Goal: Task Accomplishment & Management: Use online tool/utility

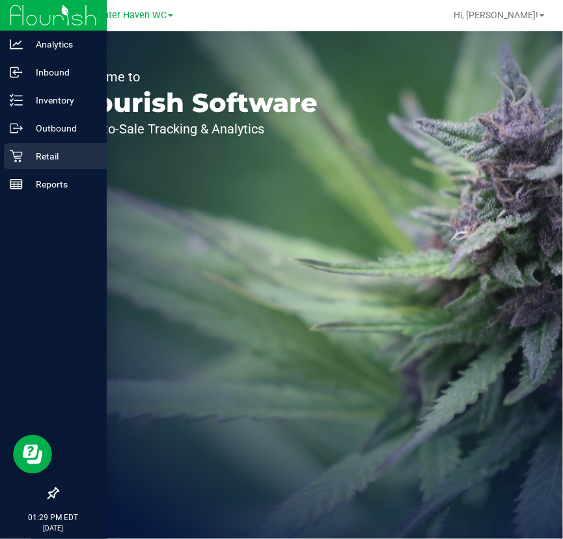
click at [6, 159] on div "Retail" at bounding box center [55, 156] width 103 height 26
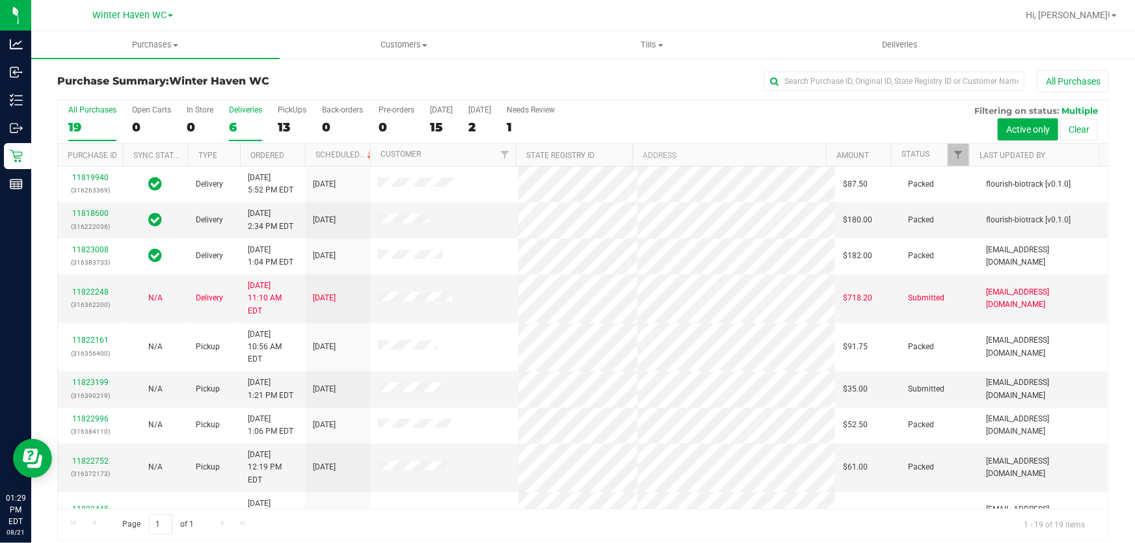
click at [247, 117] on label "Deliveries 6" at bounding box center [245, 123] width 33 height 36
click at [0, 0] on input "Deliveries 6" at bounding box center [0, 0] width 0 height 0
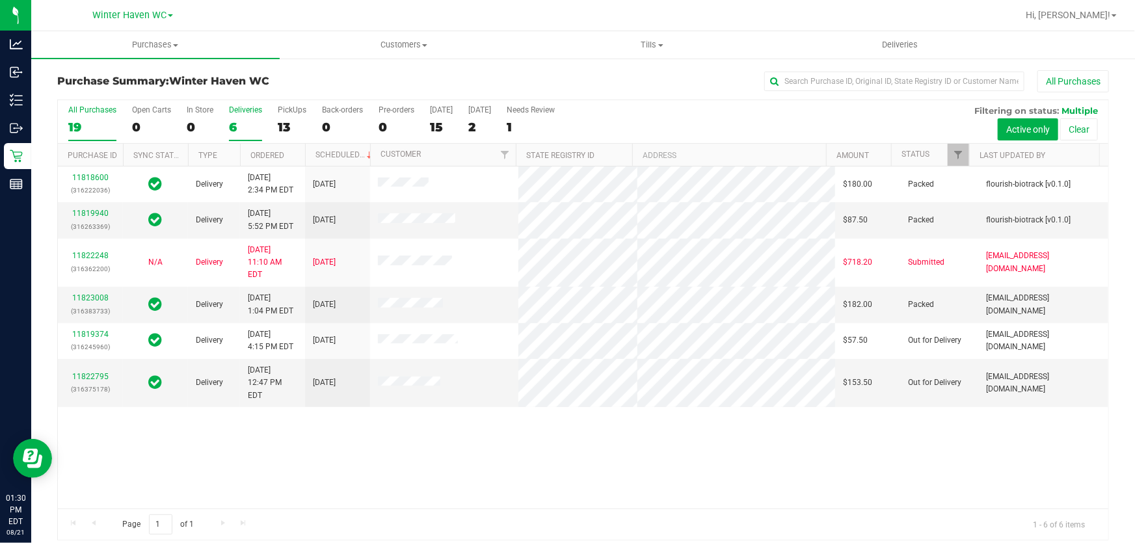
click at [95, 125] on div "19" at bounding box center [92, 127] width 48 height 15
click at [0, 0] on input "All Purchases 19" at bounding box center [0, 0] width 0 height 0
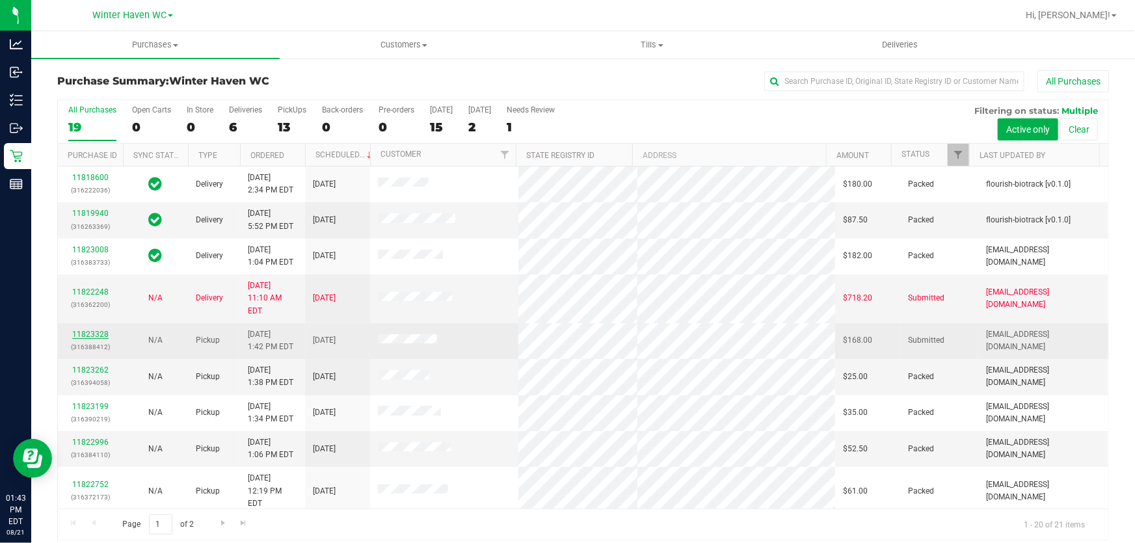
click at [75, 330] on link "11823328" at bounding box center [90, 334] width 36 height 9
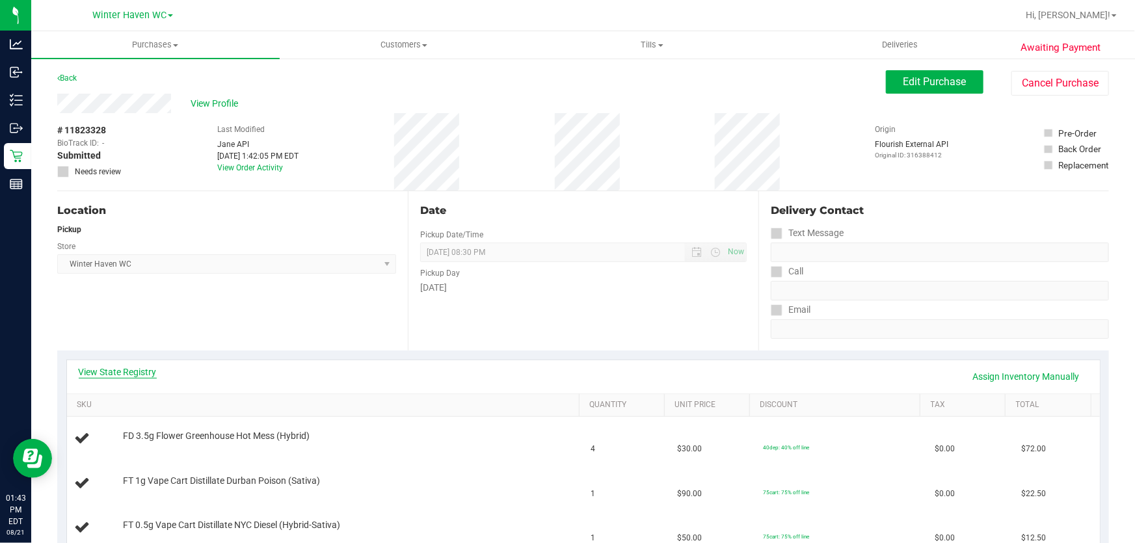
click at [135, 370] on link "View State Registry" at bounding box center [118, 372] width 78 height 13
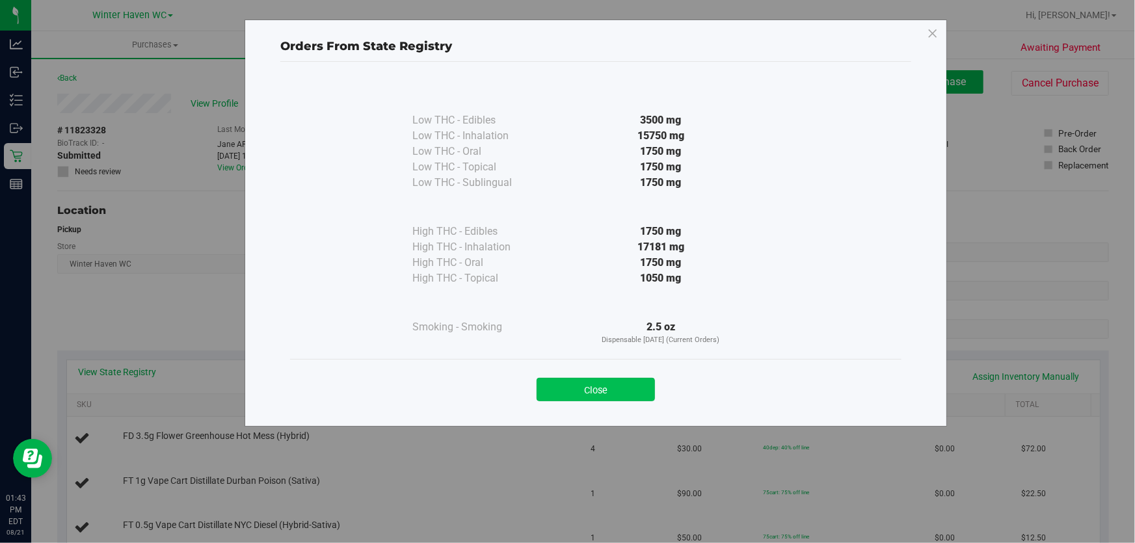
click at [562, 383] on button "Close" at bounding box center [596, 389] width 118 height 23
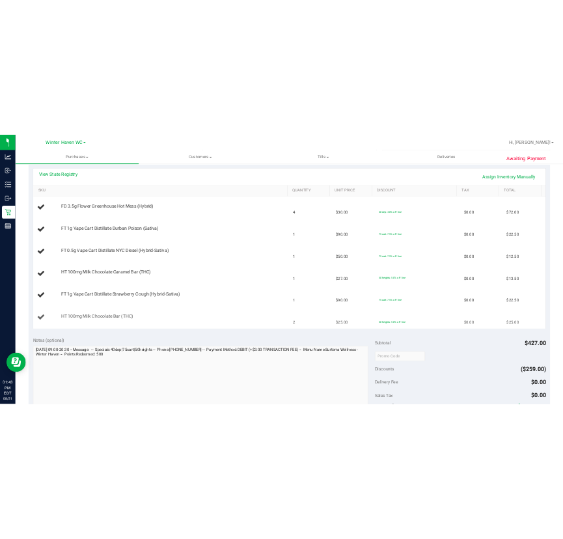
scroll to position [295, 0]
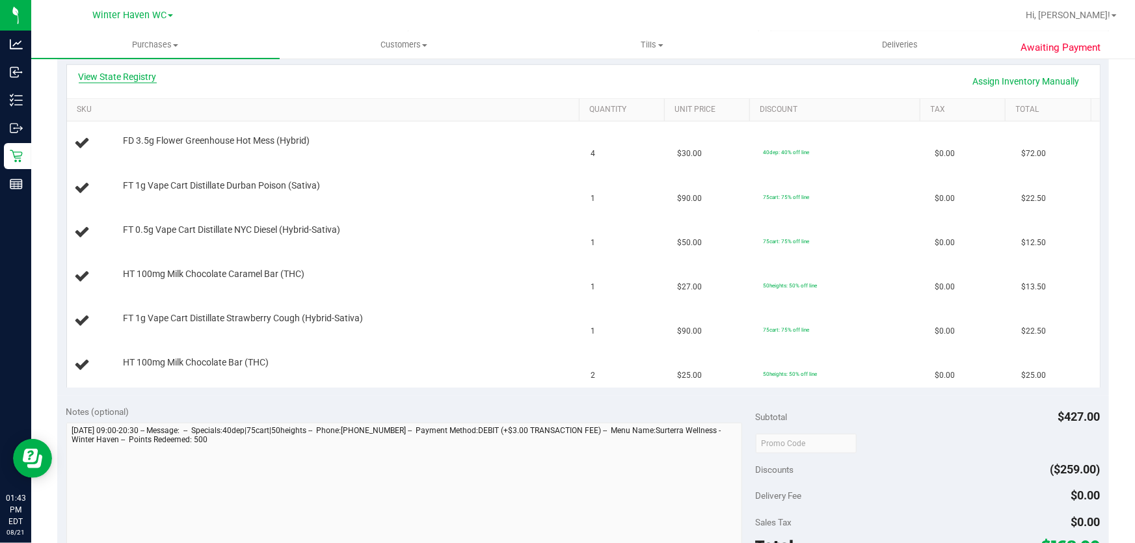
click at [103, 76] on link "View State Registry" at bounding box center [118, 76] width 78 height 13
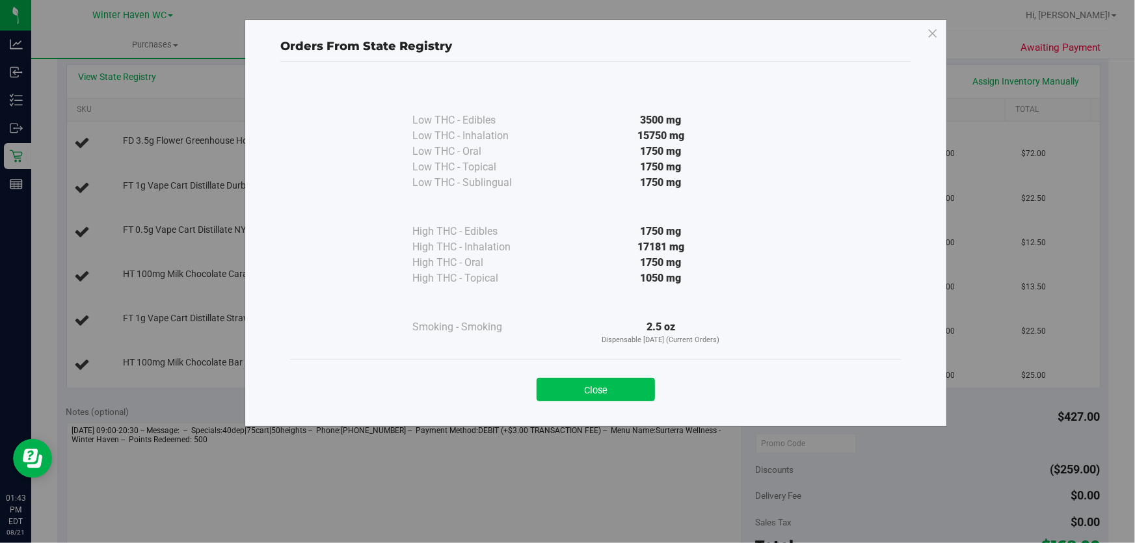
click at [562, 389] on button "Close" at bounding box center [596, 389] width 118 height 23
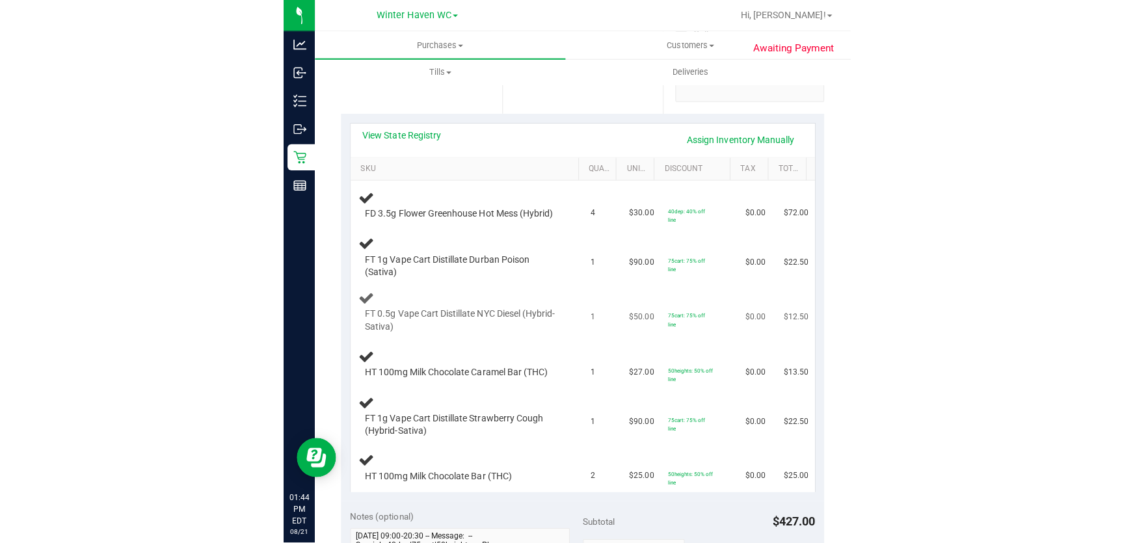
scroll to position [0, 0]
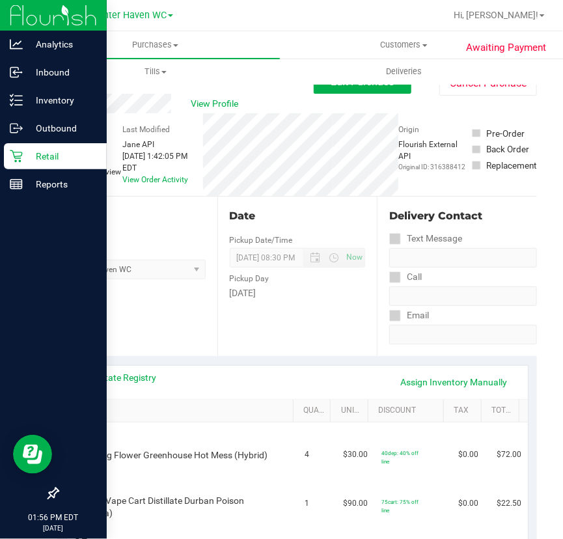
click at [23, 157] on p "Retail" at bounding box center [62, 156] width 78 height 16
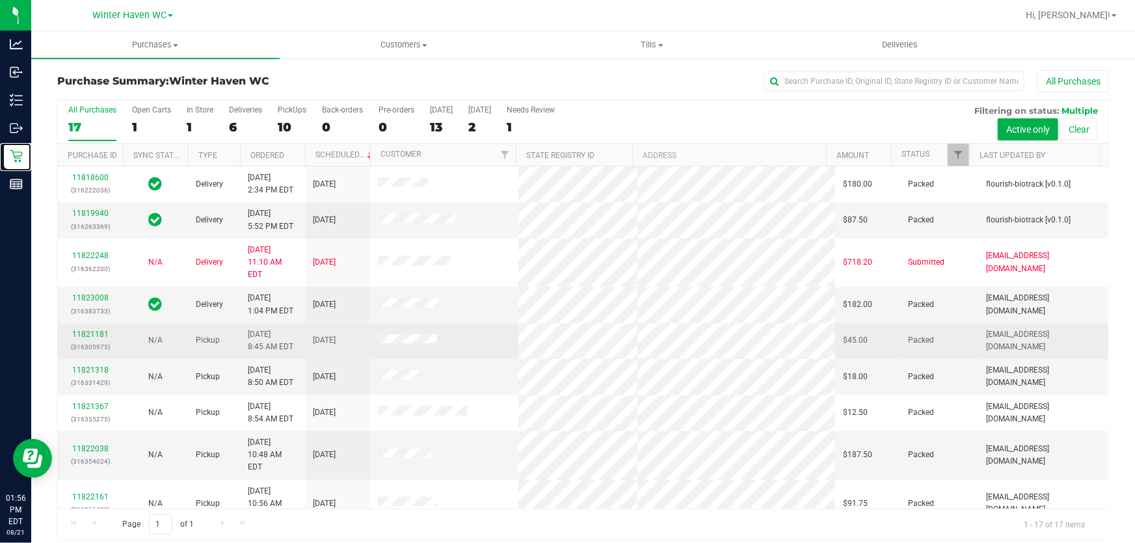
scroll to position [268, 0]
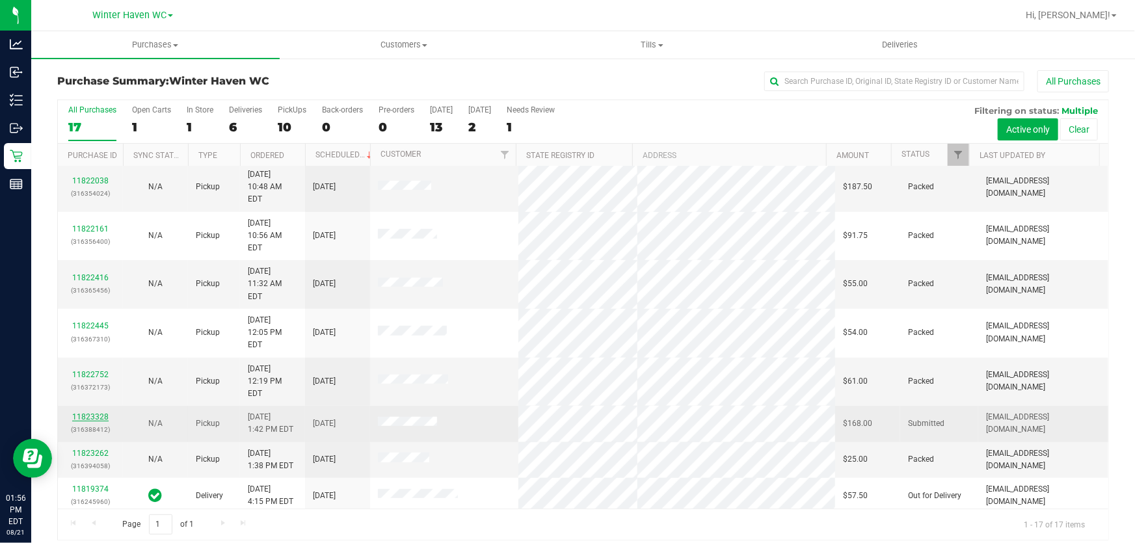
click at [75, 412] on link "11823328" at bounding box center [90, 416] width 36 height 9
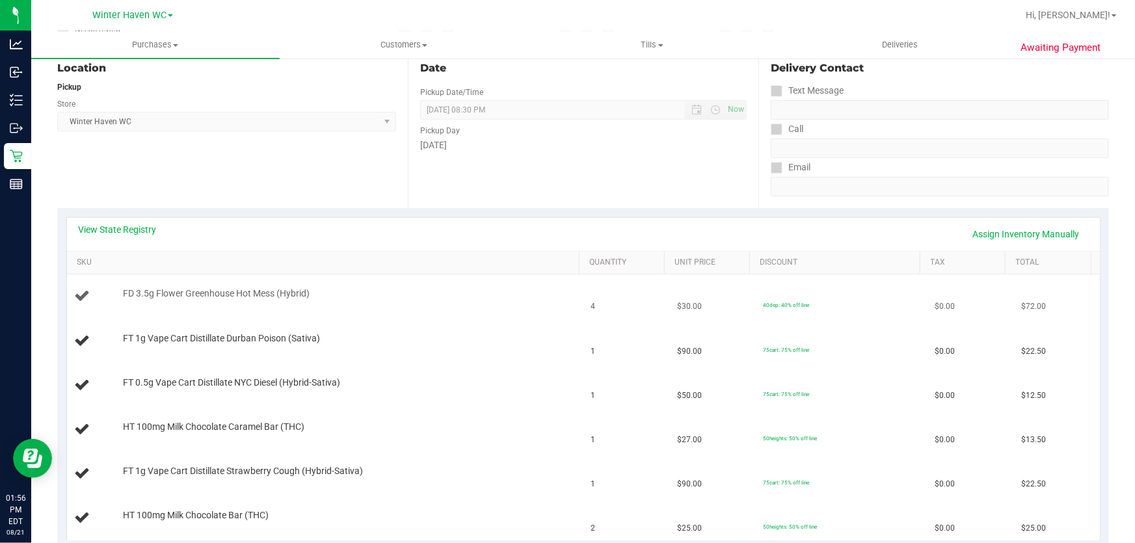
scroll to position [177, 0]
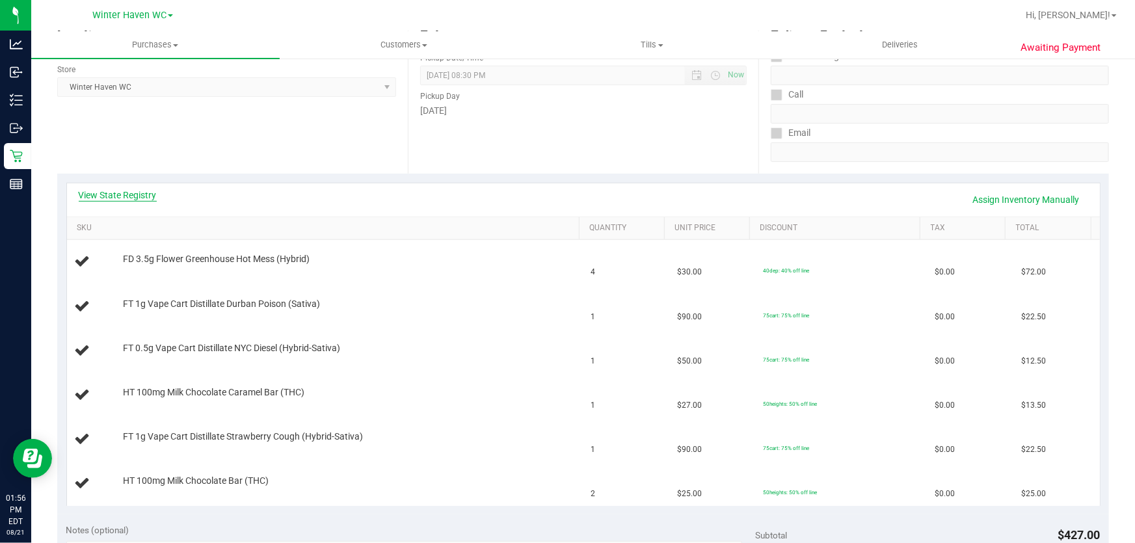
click at [130, 192] on link "View State Registry" at bounding box center [118, 195] width 78 height 13
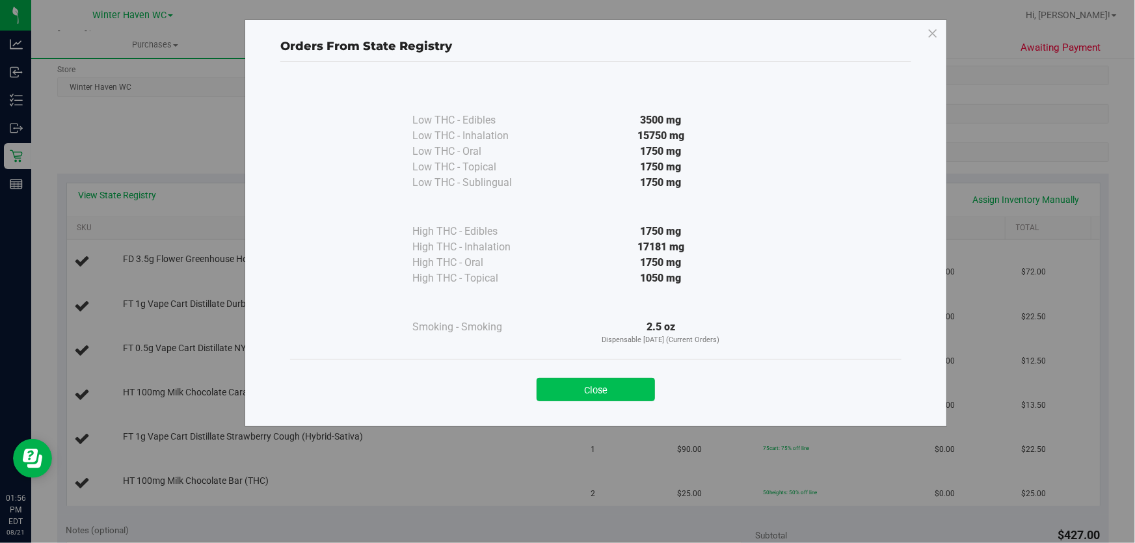
click at [562, 382] on button "Close" at bounding box center [596, 389] width 118 height 23
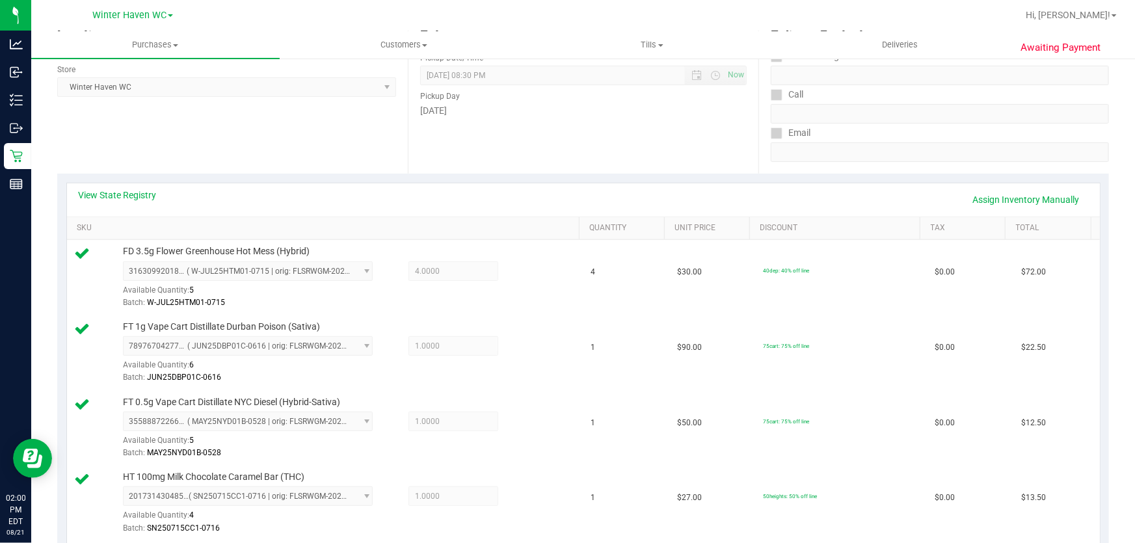
click at [494, 202] on div "View State Registry Assign Inventory Manually" at bounding box center [583, 200] width 1009 height 22
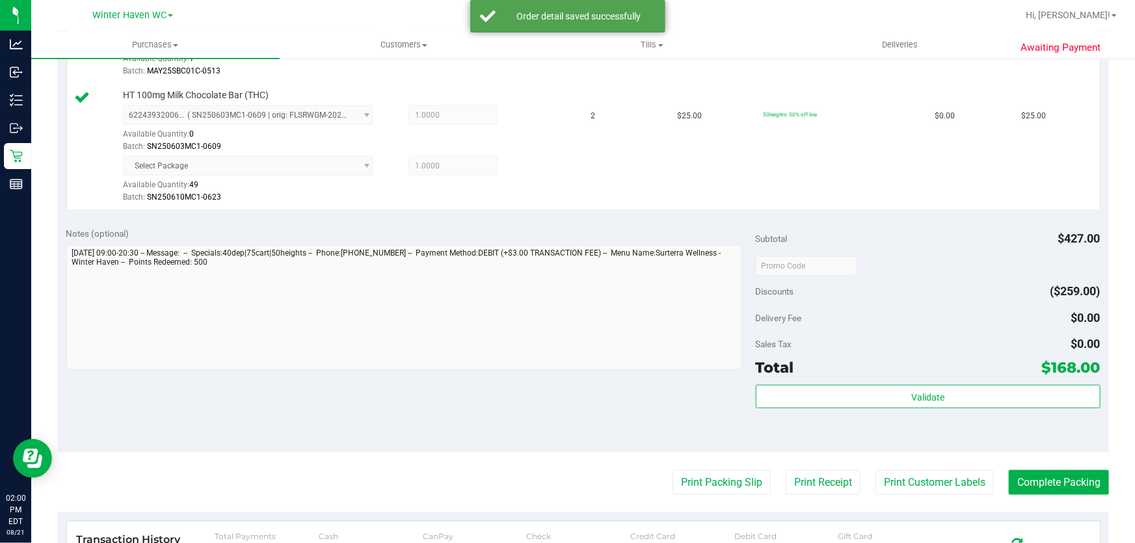
scroll to position [944, 0]
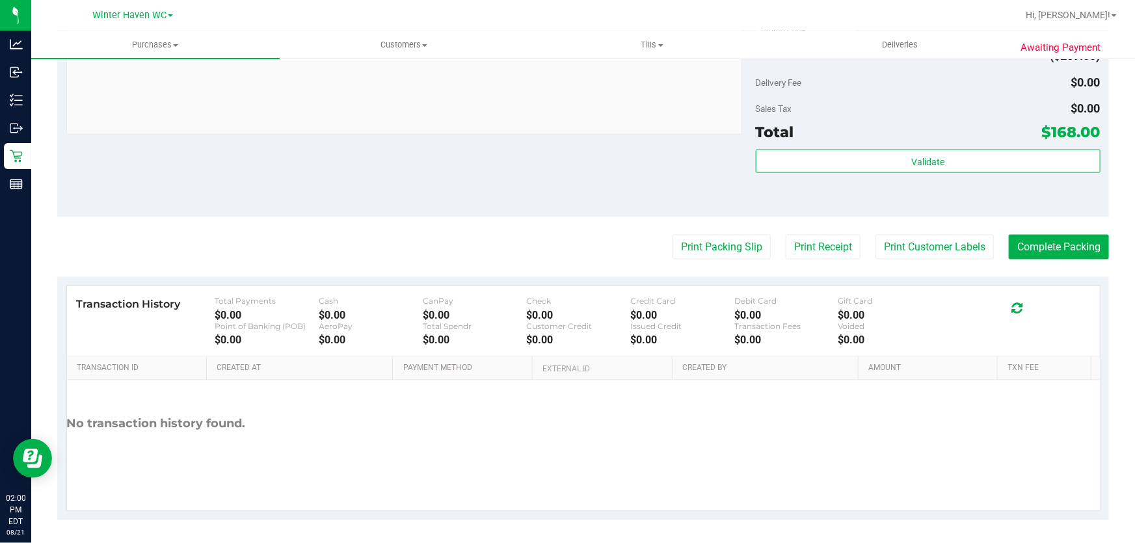
click at [562, 145] on div "Subtotal $427.00 Discounts ($259.00) Delivery Fee $0.00 Sales Tax $0.00 Total $…" at bounding box center [928, 100] width 345 height 217
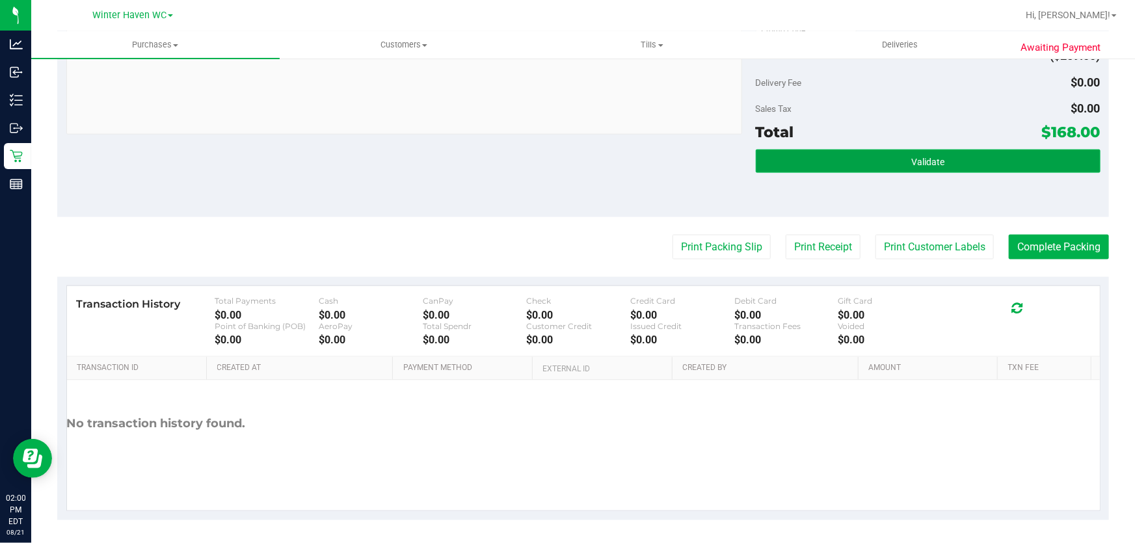
click at [562, 153] on button "Validate" at bounding box center [928, 161] width 345 height 23
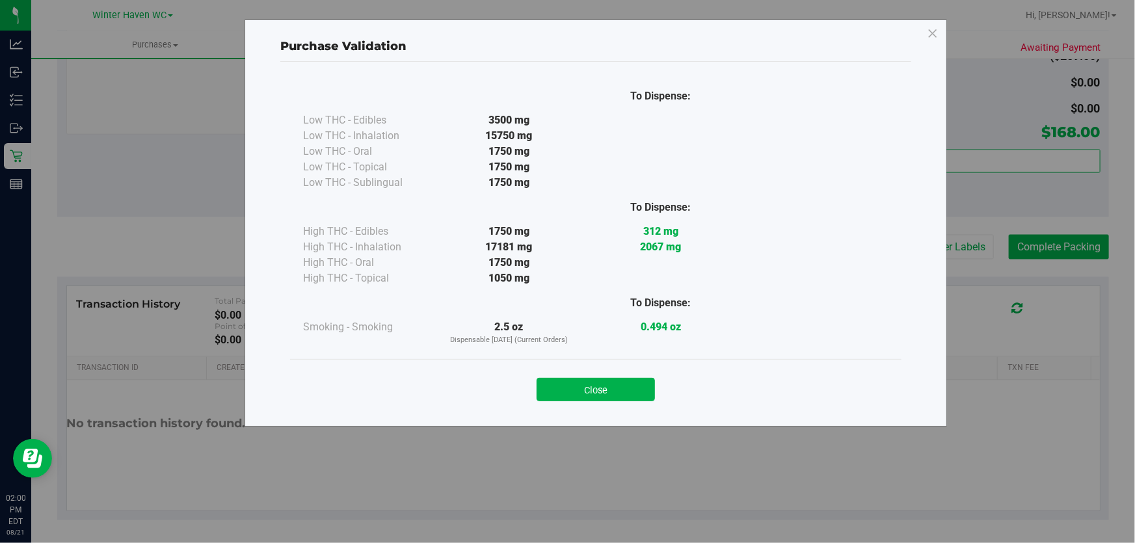
click at [562, 410] on div "Close" at bounding box center [595, 385] width 611 height 53
click at [562, 399] on button "Close" at bounding box center [596, 389] width 118 height 23
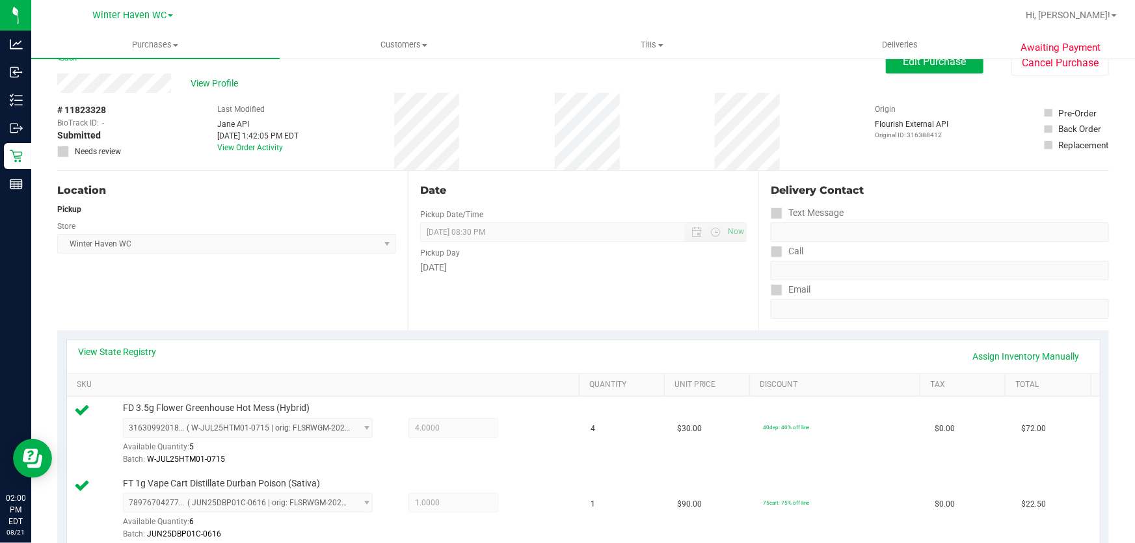
scroll to position [0, 0]
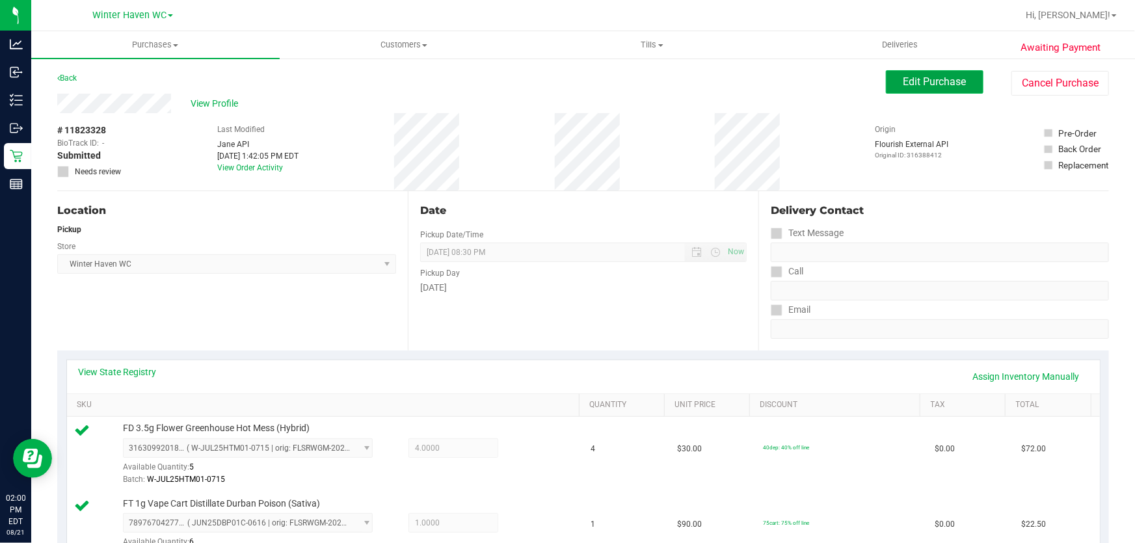
click at [562, 73] on button "Edit Purchase" at bounding box center [935, 81] width 98 height 23
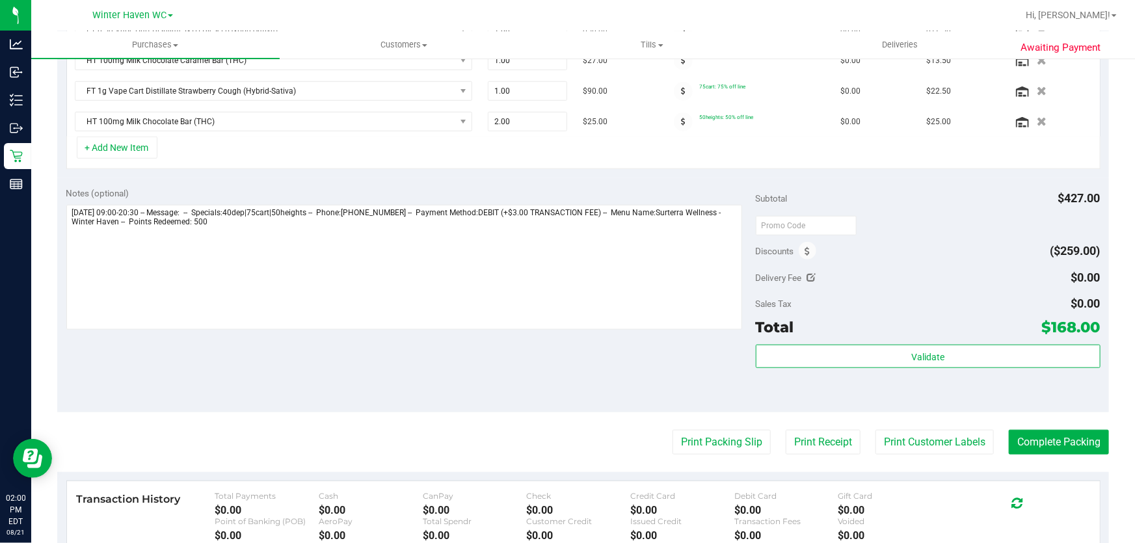
scroll to position [591, 0]
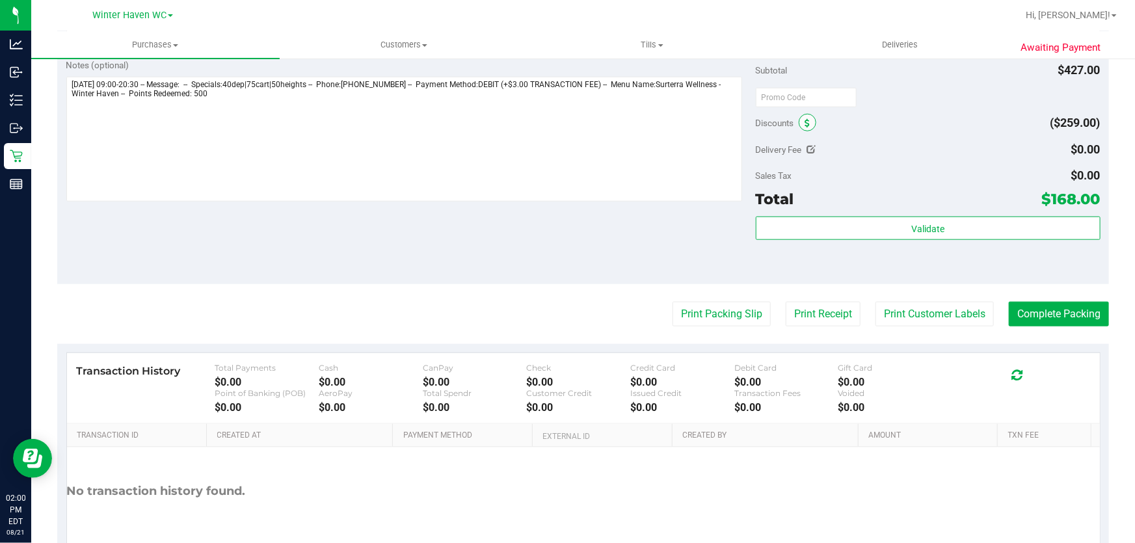
click at [562, 127] on span at bounding box center [808, 123] width 18 height 18
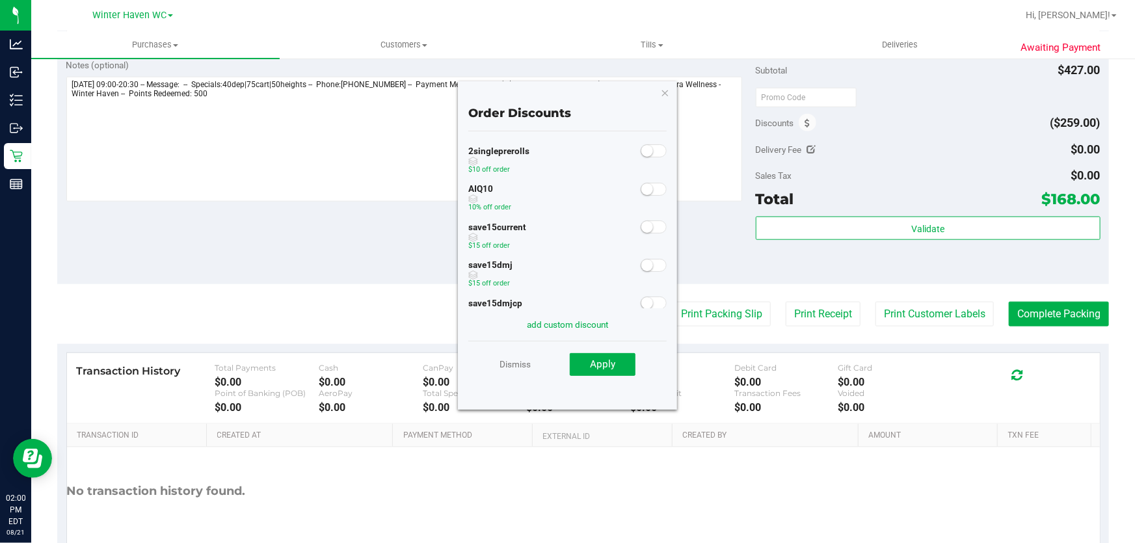
click at [562, 185] on small at bounding box center [647, 189] width 12 height 12
click at [562, 360] on button "Apply" at bounding box center [603, 364] width 66 height 23
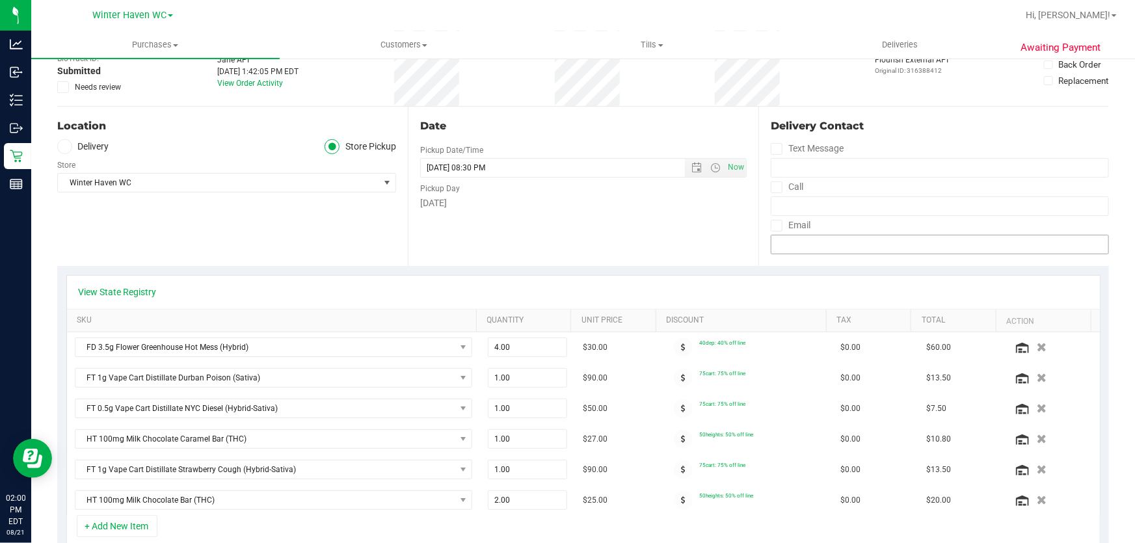
scroll to position [0, 0]
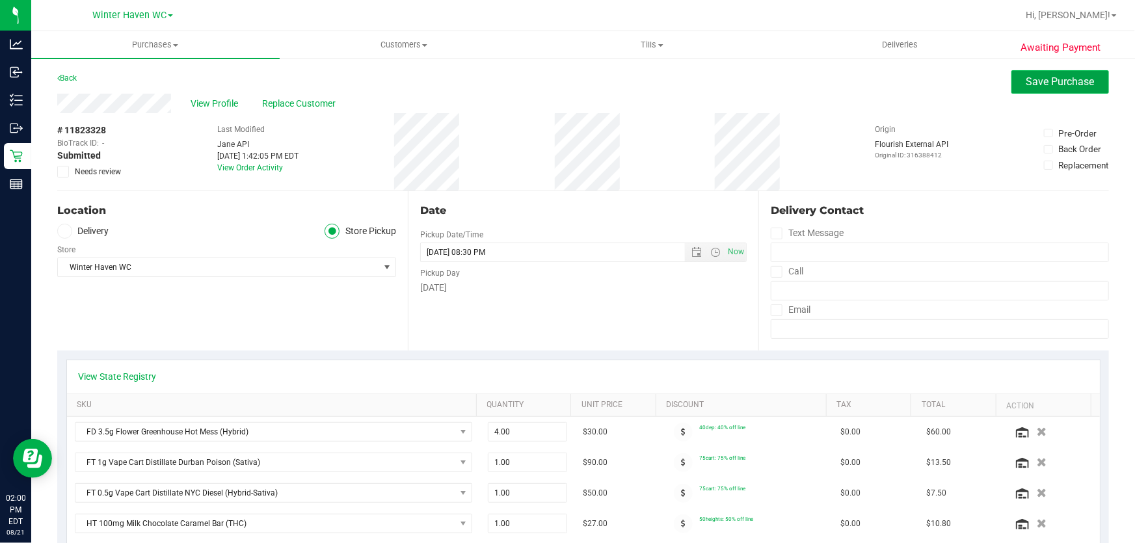
click at [562, 81] on span "Save Purchase" at bounding box center [1060, 81] width 68 height 12
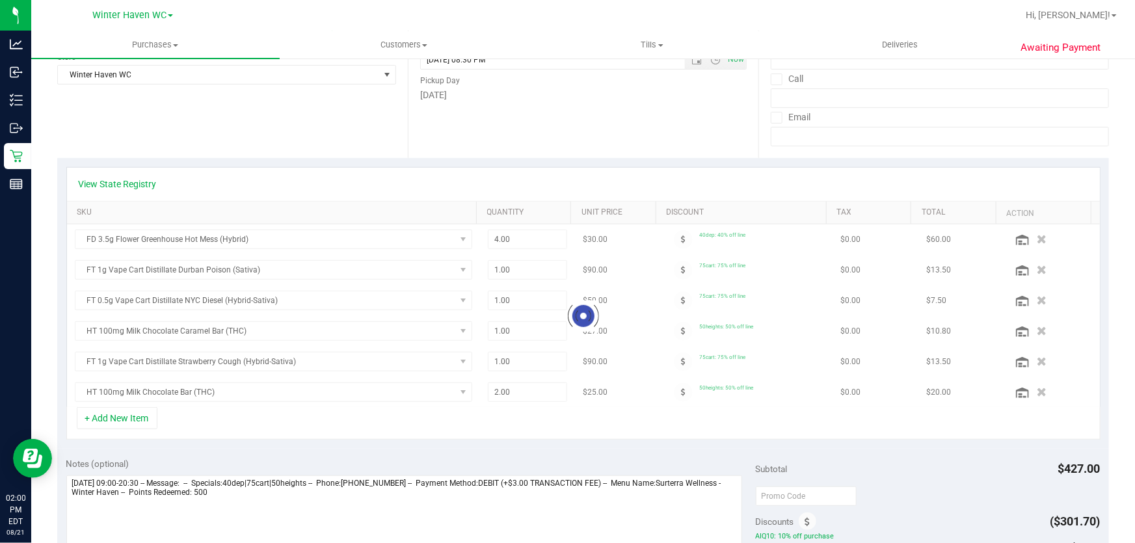
scroll to position [354, 0]
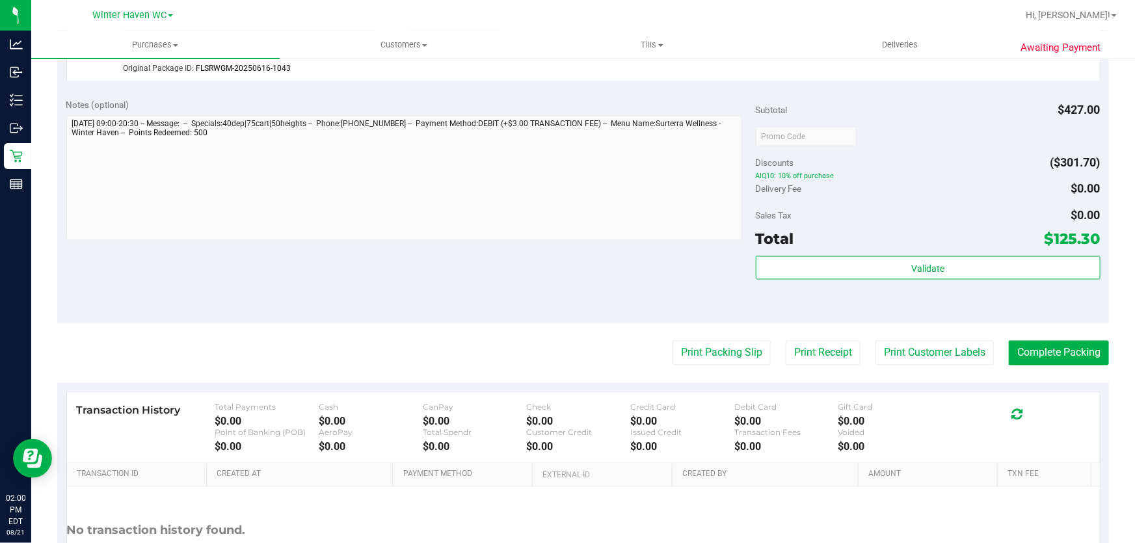
scroll to position [1032, 0]
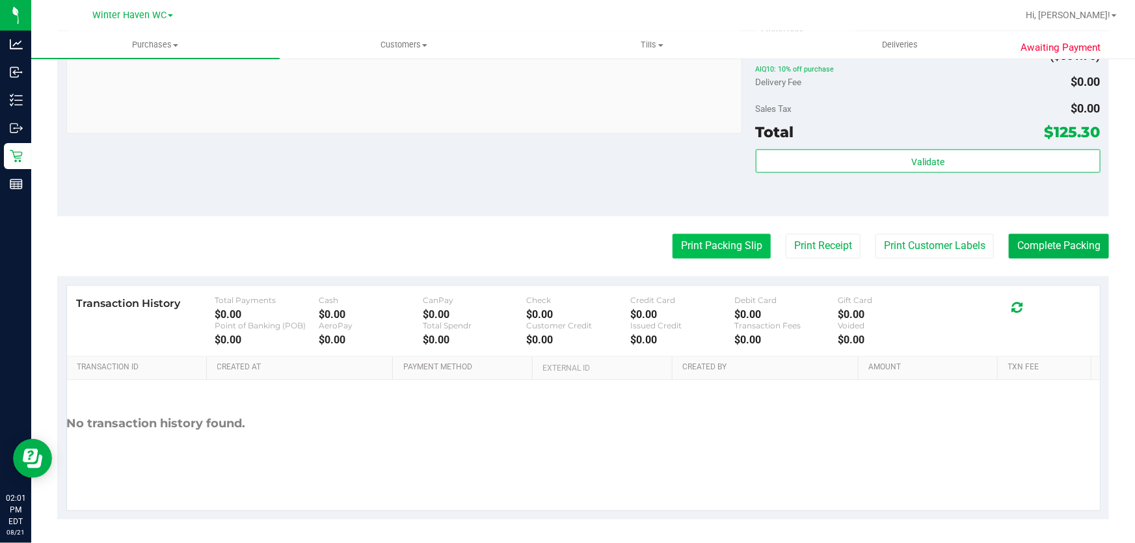
click at [562, 246] on button "Print Packing Slip" at bounding box center [722, 246] width 98 height 25
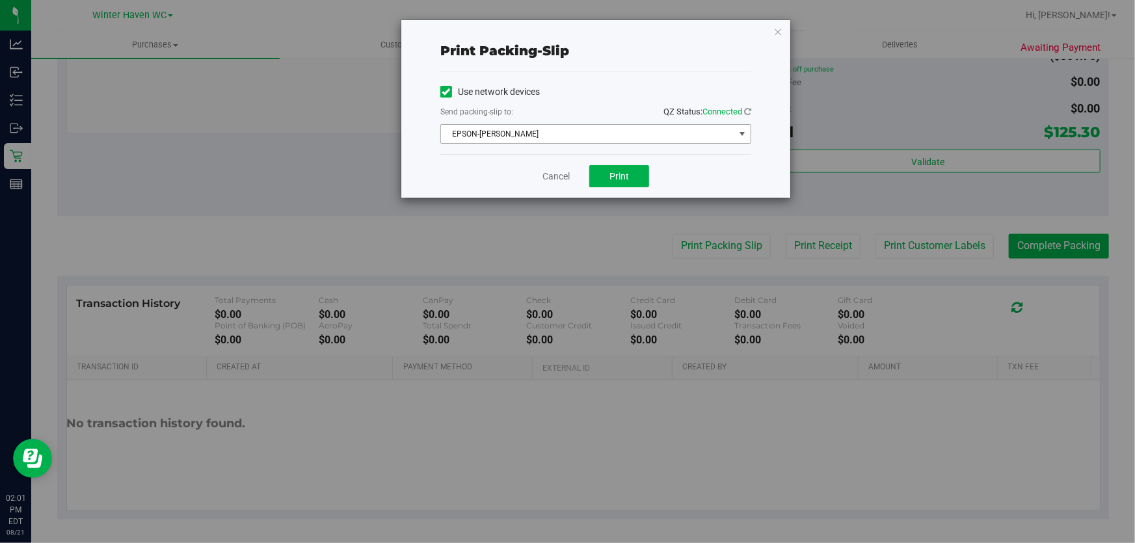
click at [562, 133] on span "EPSON-JAMES BUCHANAN" at bounding box center [587, 134] width 293 height 18
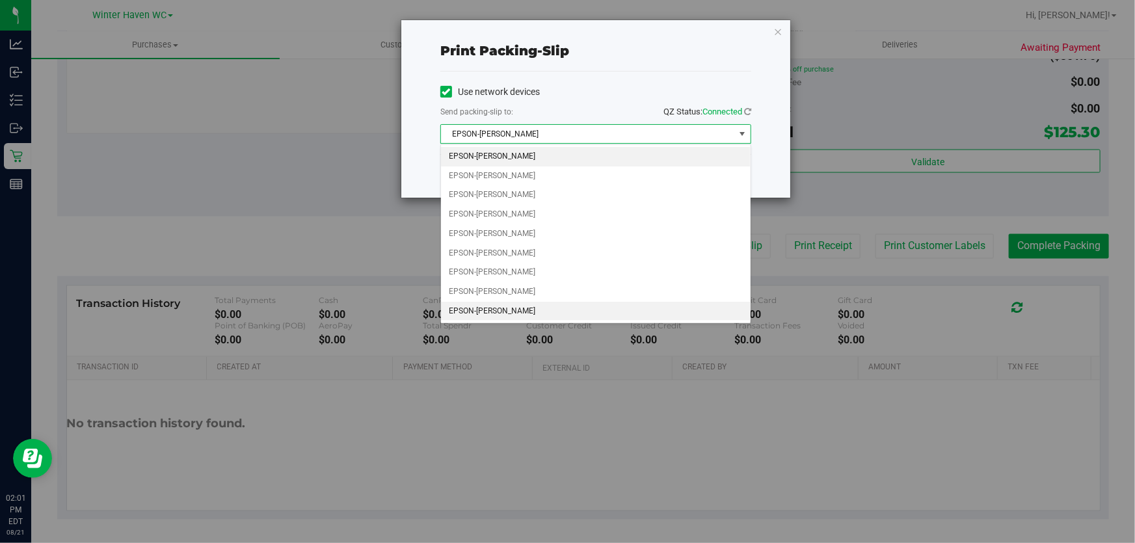
click at [516, 305] on li "EPSON-JEAN-YU" at bounding box center [596, 312] width 310 height 20
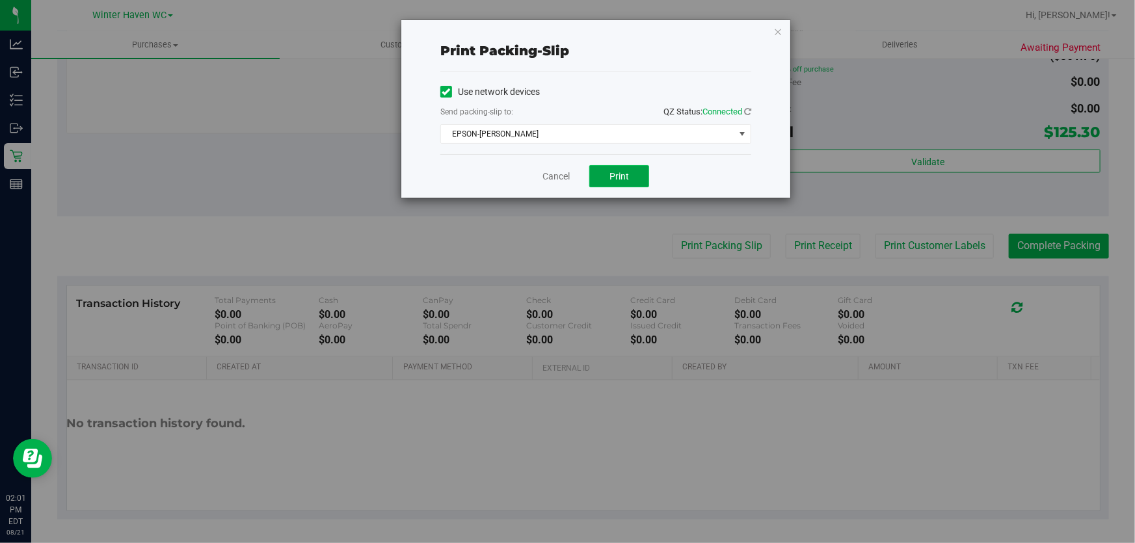
click at [562, 171] on button "Print" at bounding box center [619, 176] width 60 height 22
click at [553, 179] on link "Cancel" at bounding box center [555, 177] width 27 height 14
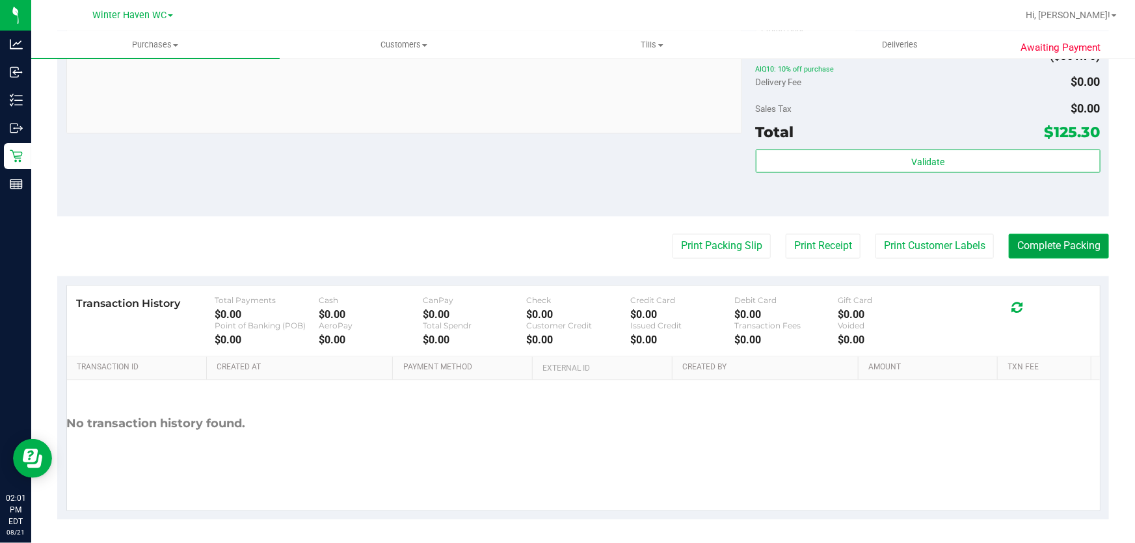
click at [562, 247] on button "Complete Packing" at bounding box center [1059, 246] width 100 height 25
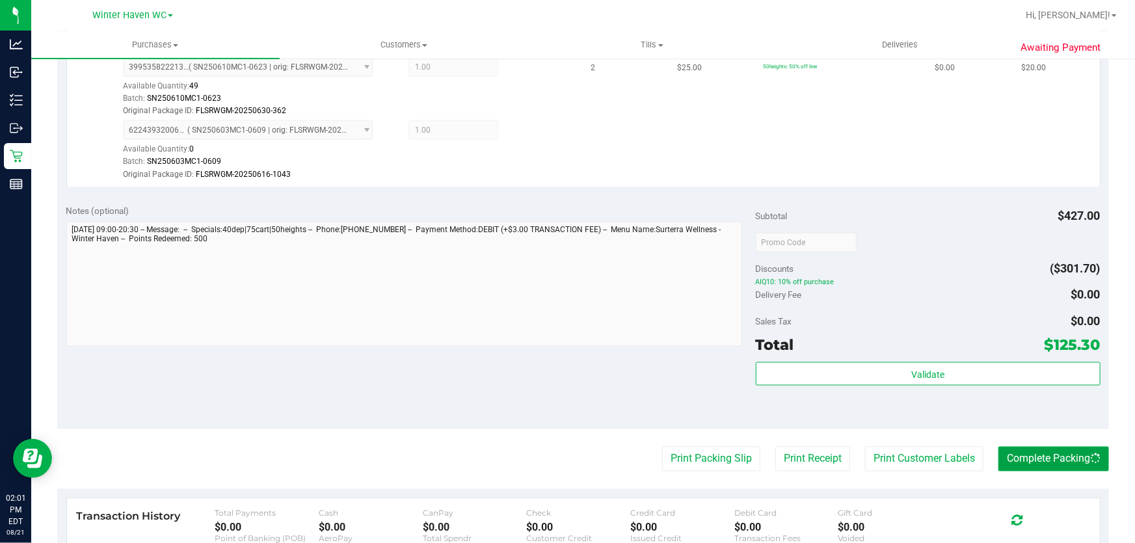
scroll to position [677, 0]
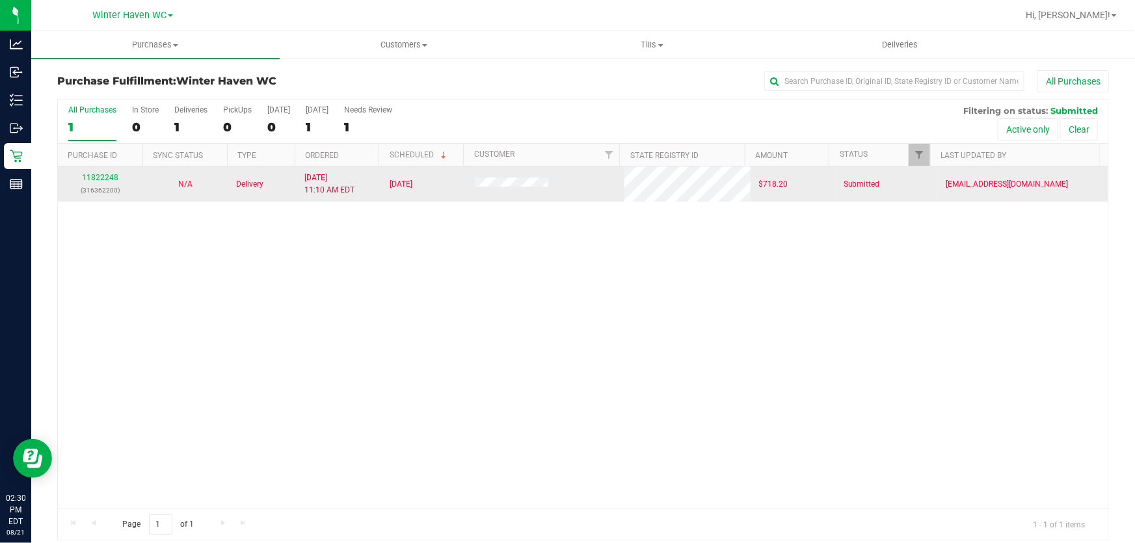
click at [100, 182] on div "11822248 (316362200)" at bounding box center [101, 184] width 70 height 25
click at [100, 180] on link "11822248" at bounding box center [100, 177] width 36 height 9
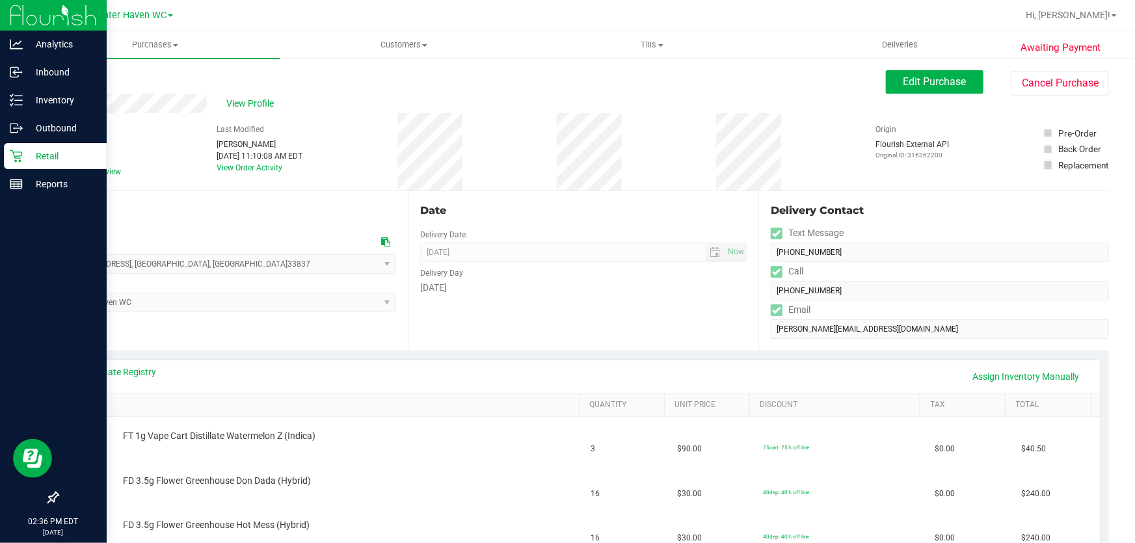
click at [24, 152] on p "Retail" at bounding box center [62, 156] width 78 height 16
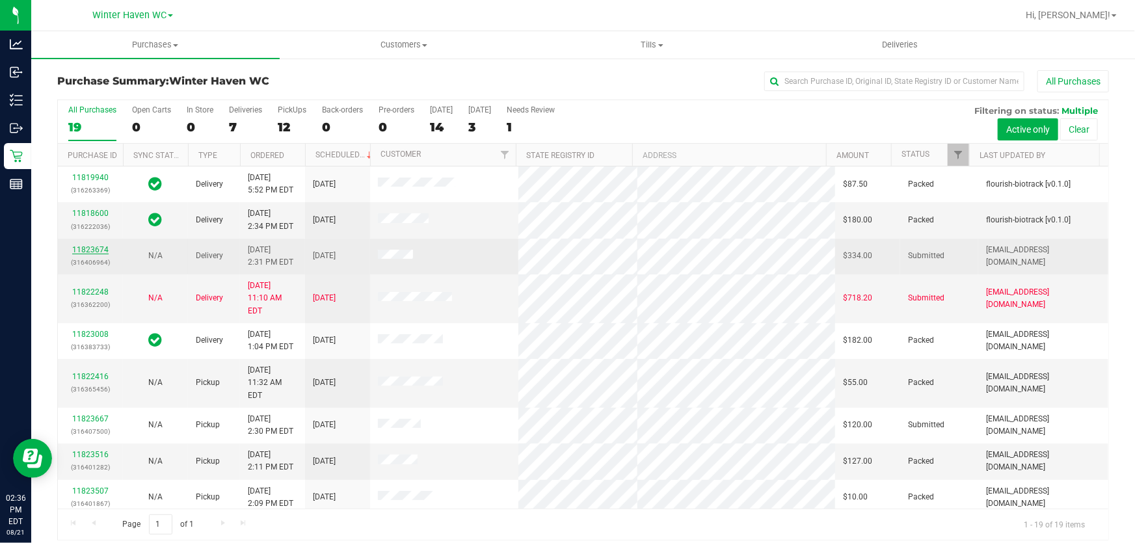
click at [96, 251] on link "11823674" at bounding box center [90, 249] width 36 height 9
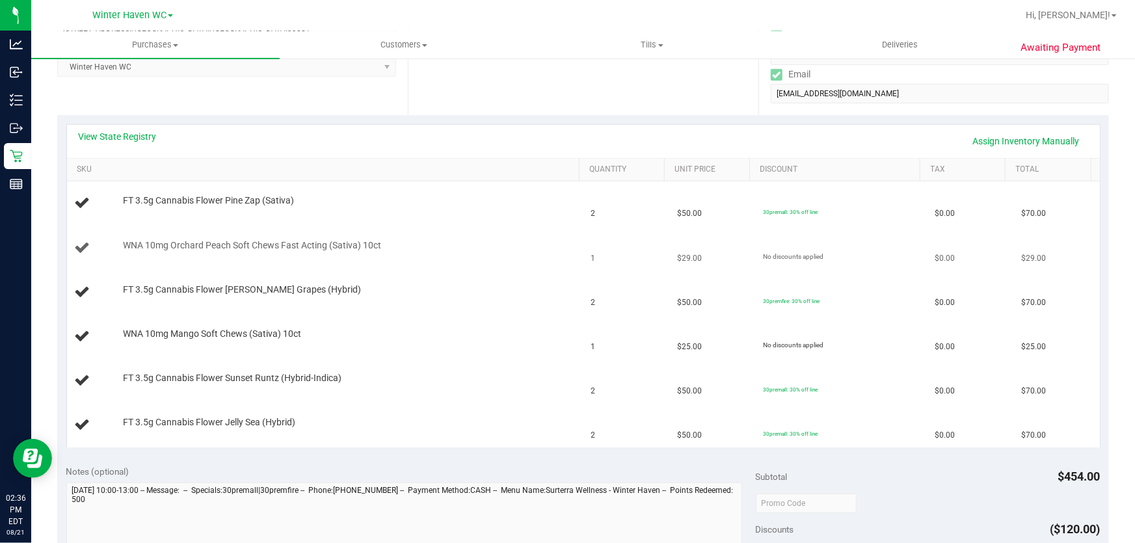
scroll to position [236, 0]
click at [130, 131] on link "View State Registry" at bounding box center [118, 135] width 78 height 13
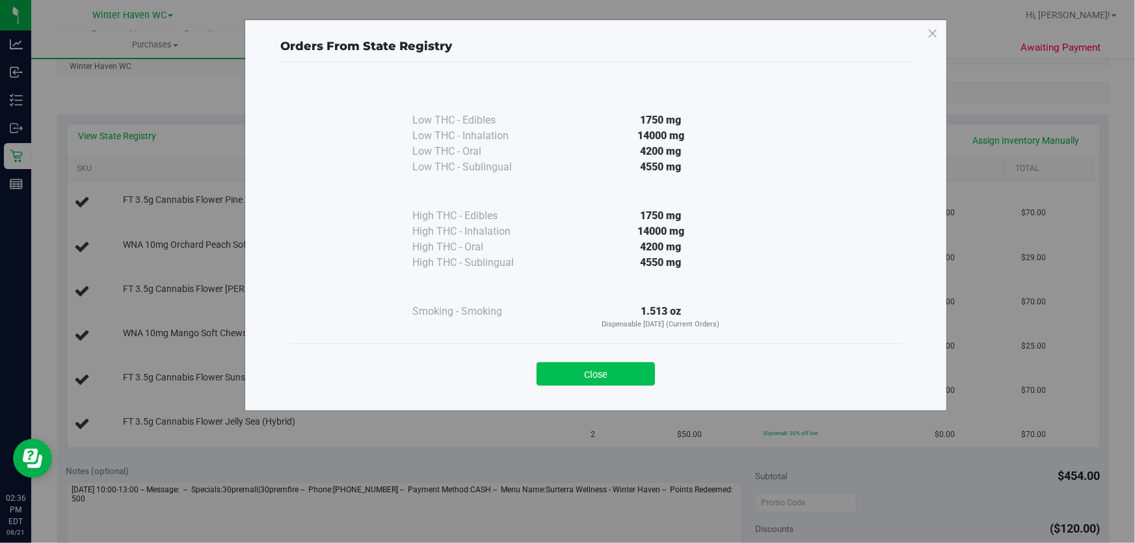
click at [562, 373] on button "Close" at bounding box center [596, 373] width 118 height 23
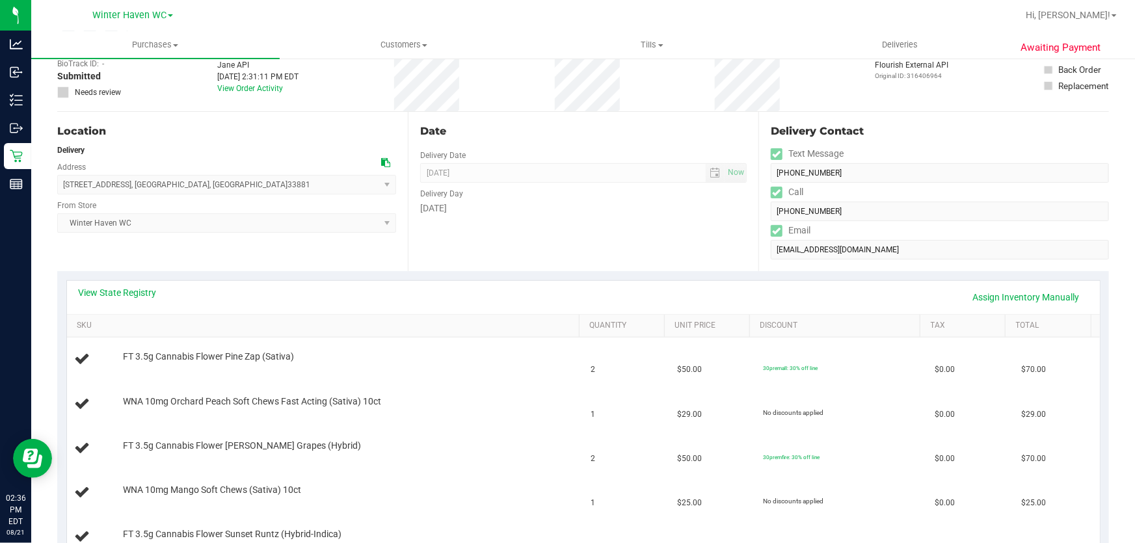
scroll to position [0, 0]
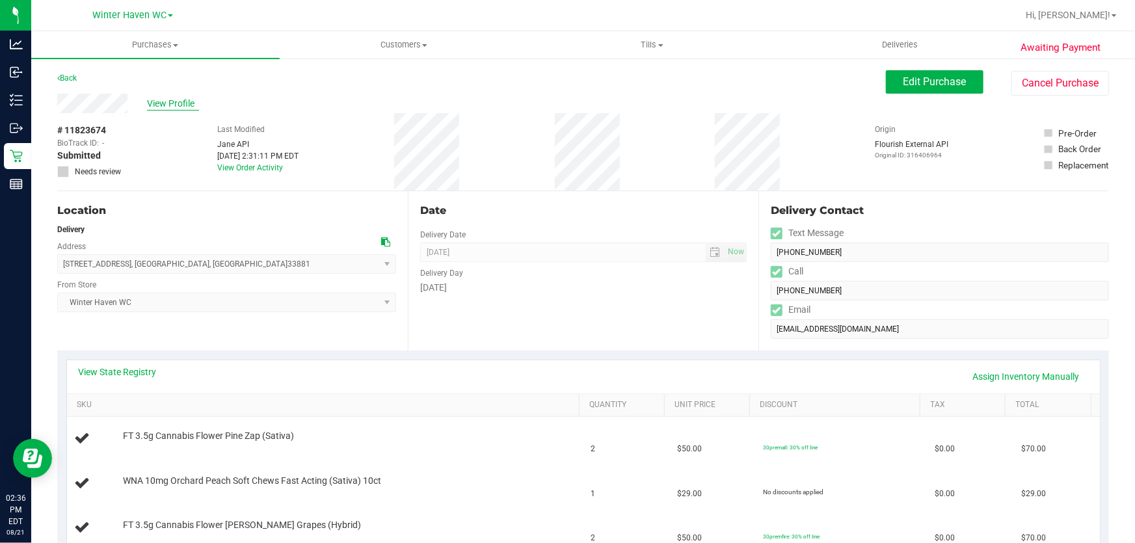
click at [174, 104] on span "View Profile" at bounding box center [173, 104] width 52 height 14
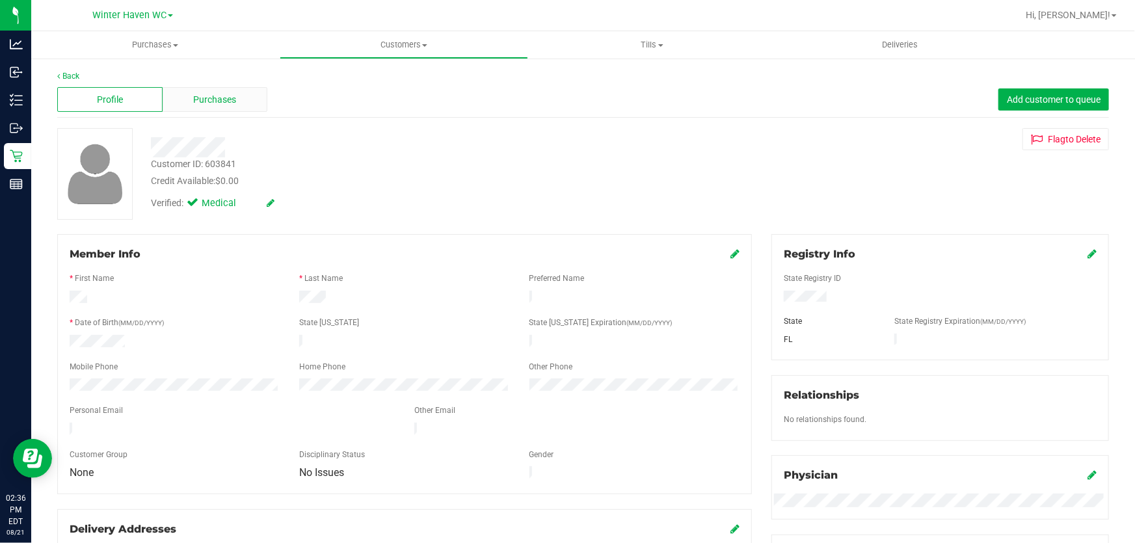
click at [173, 103] on div "Purchases" at bounding box center [215, 99] width 105 height 25
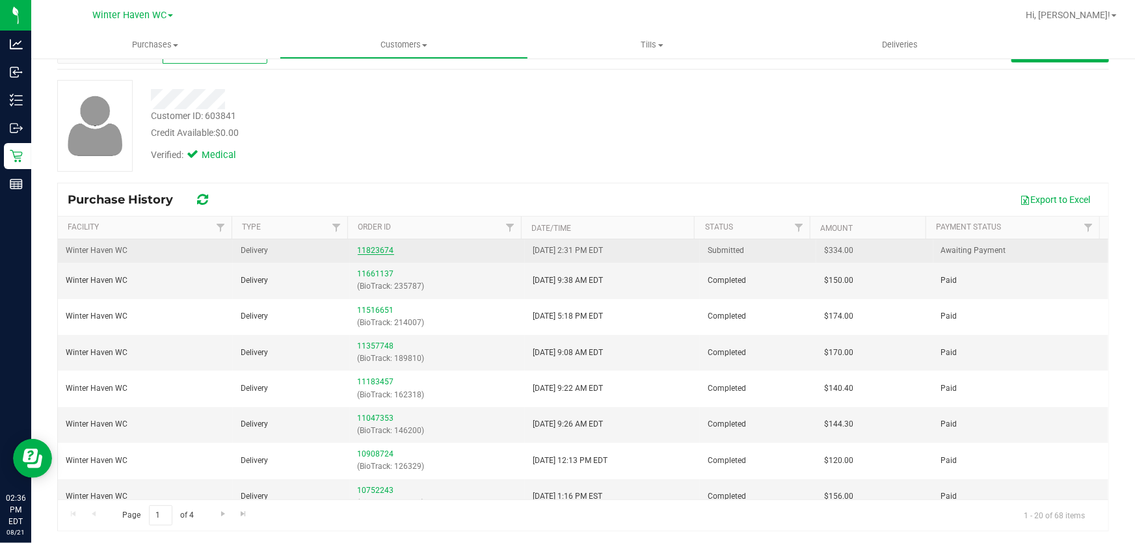
click at [370, 252] on link "11823674" at bounding box center [376, 250] width 36 height 9
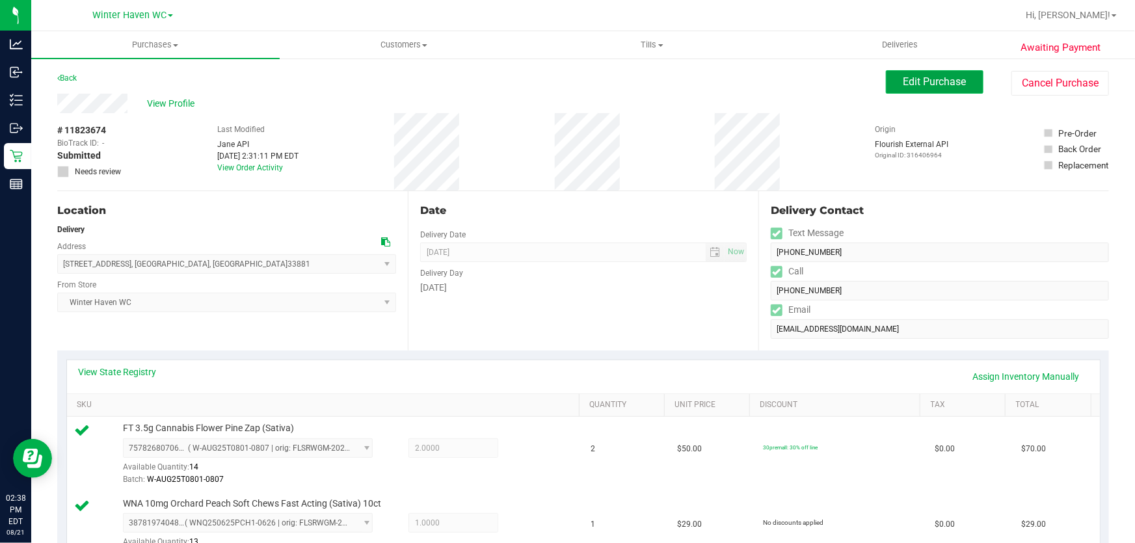
click at [562, 85] on span "Edit Purchase" at bounding box center [934, 81] width 63 height 12
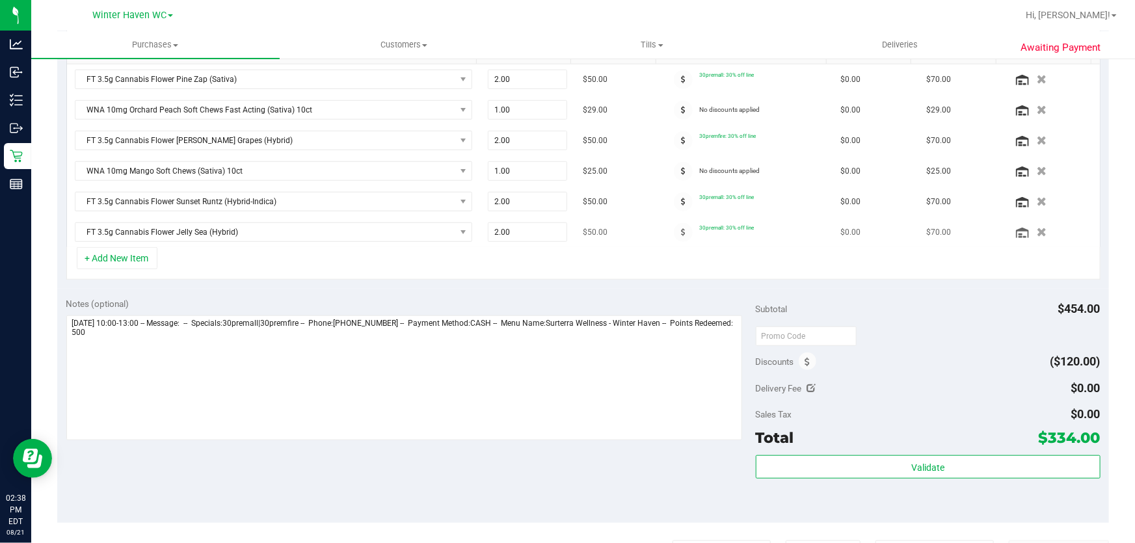
scroll to position [354, 0]
click at [562, 355] on span at bounding box center [808, 360] width 18 height 18
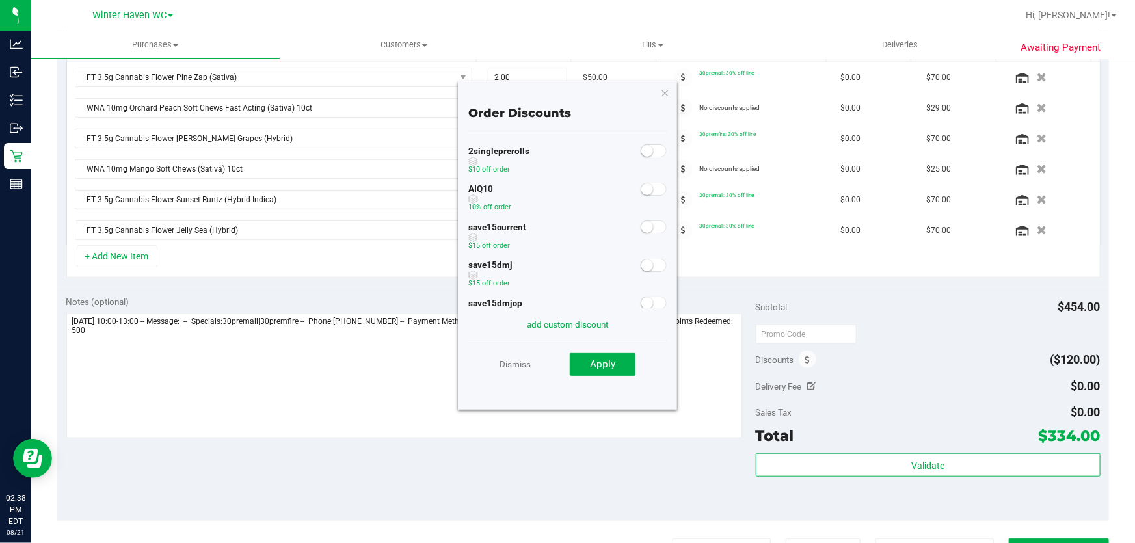
click at [562, 185] on span at bounding box center [654, 189] width 26 height 13
click at [562, 360] on button "Apply" at bounding box center [603, 364] width 66 height 23
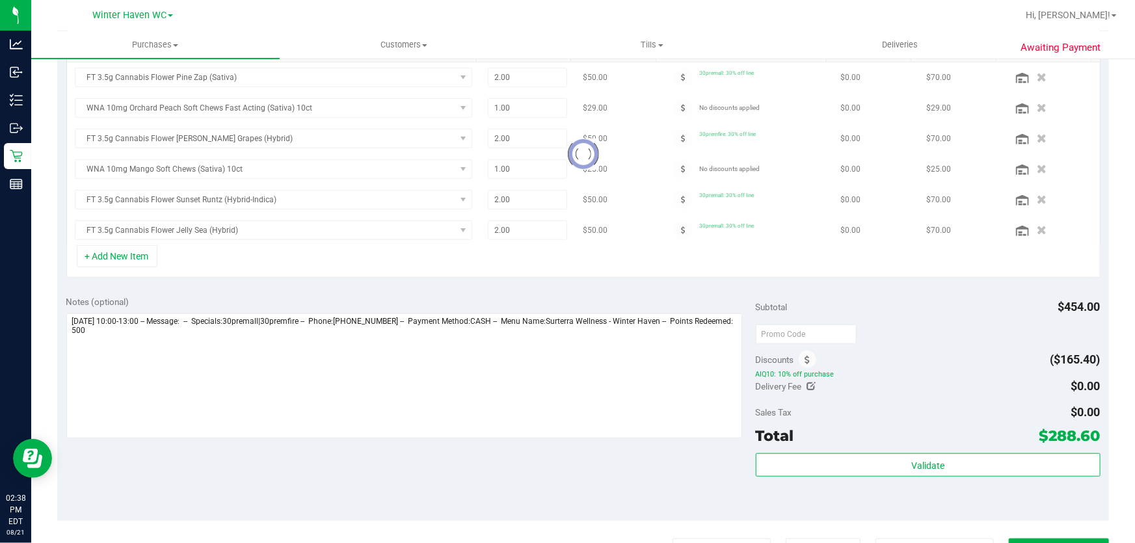
scroll to position [0, 0]
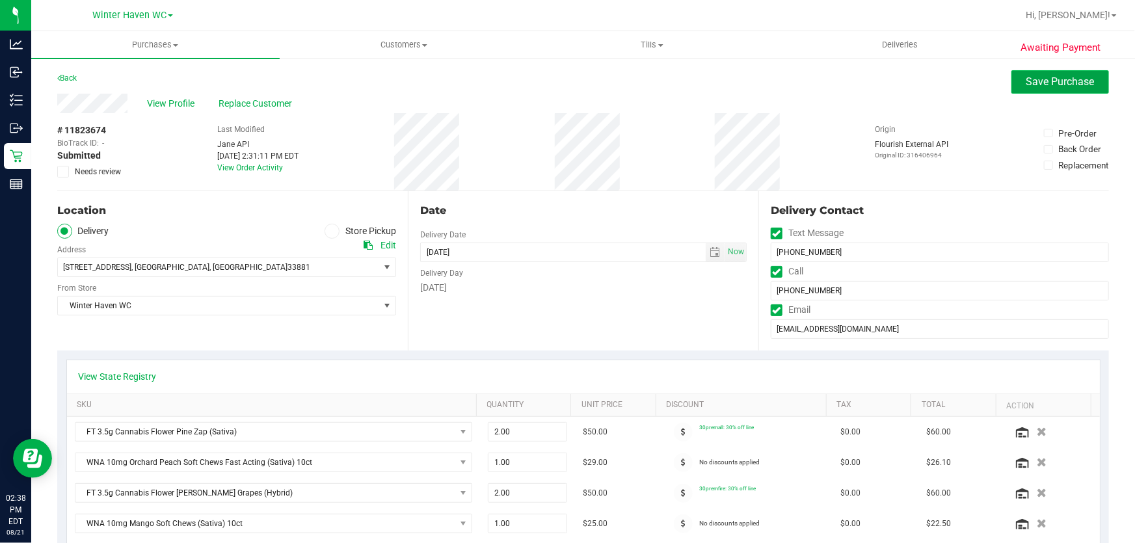
click at [562, 79] on button "Save Purchase" at bounding box center [1060, 81] width 98 height 23
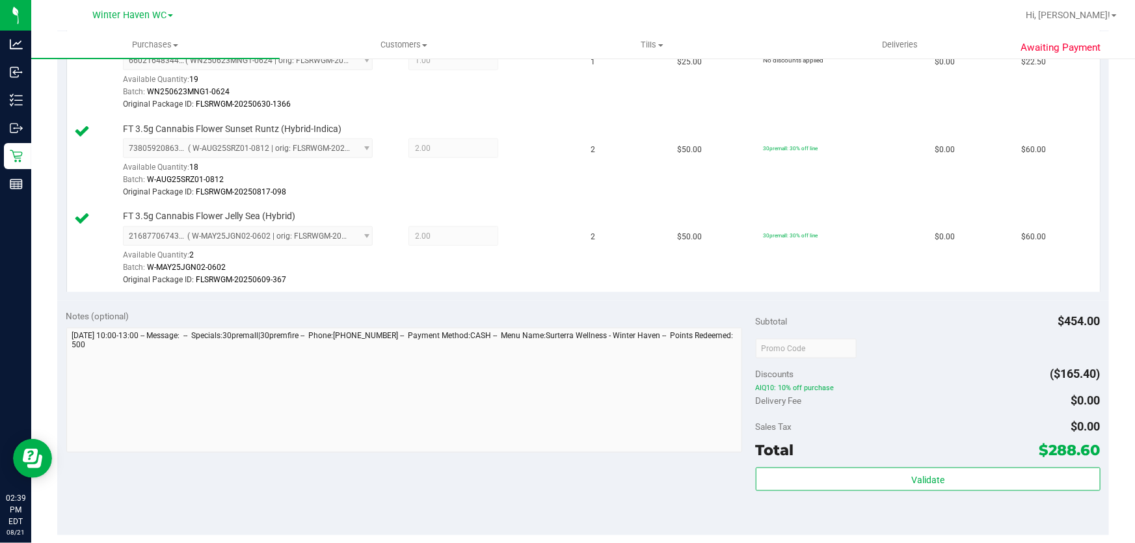
scroll to position [768, 0]
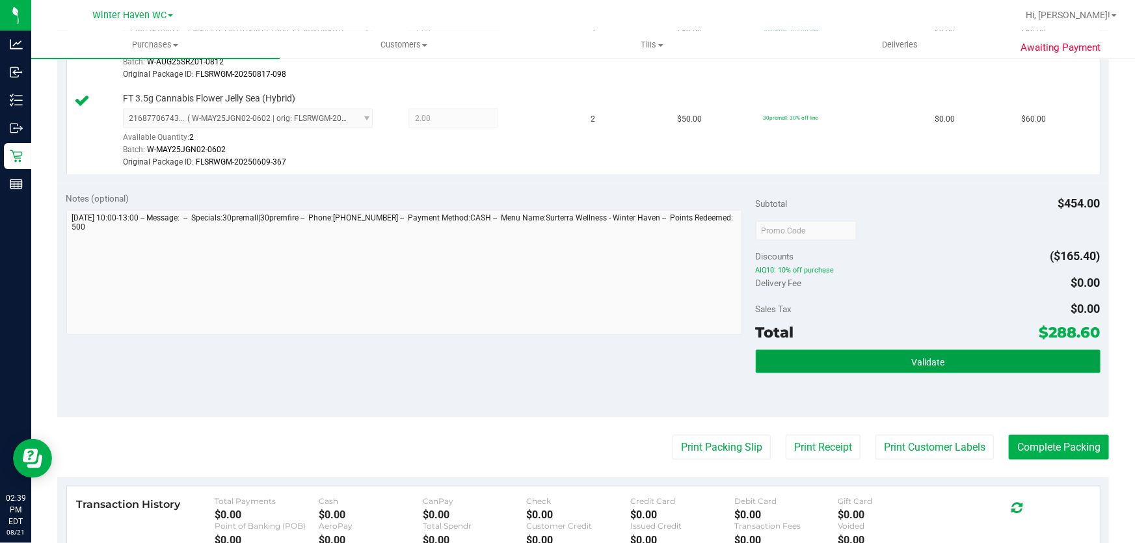
click at [562, 364] on button "Validate" at bounding box center [928, 361] width 345 height 23
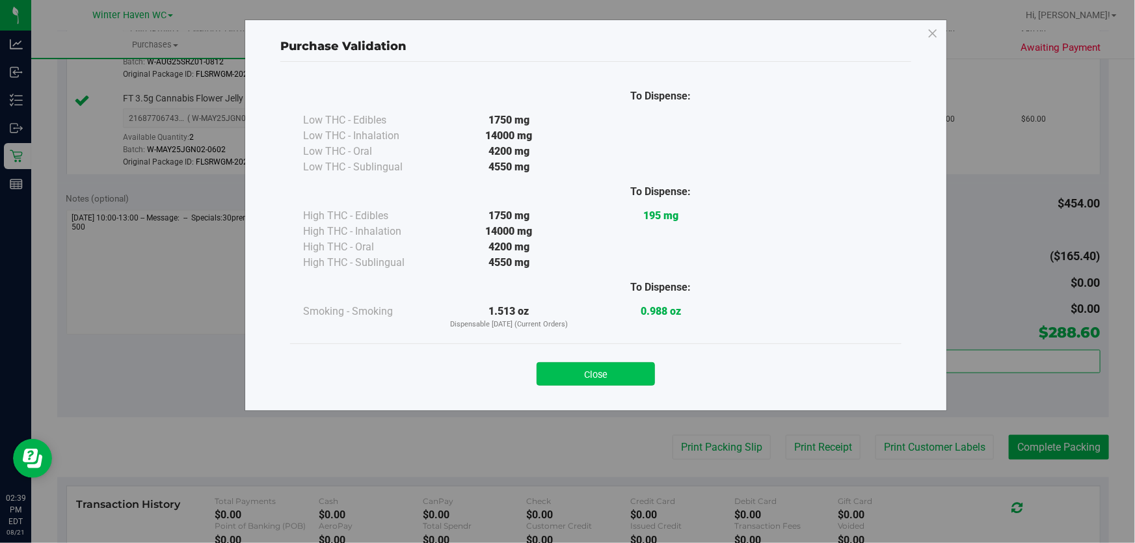
click at [562, 372] on button "Close" at bounding box center [596, 373] width 118 height 23
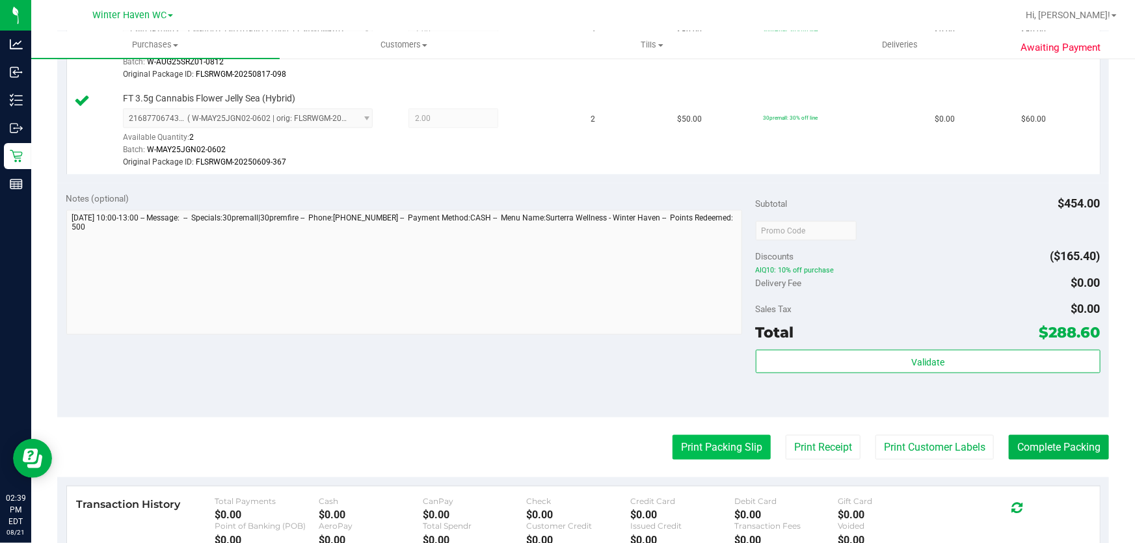
click at [562, 442] on button "Print Packing Slip" at bounding box center [722, 447] width 98 height 25
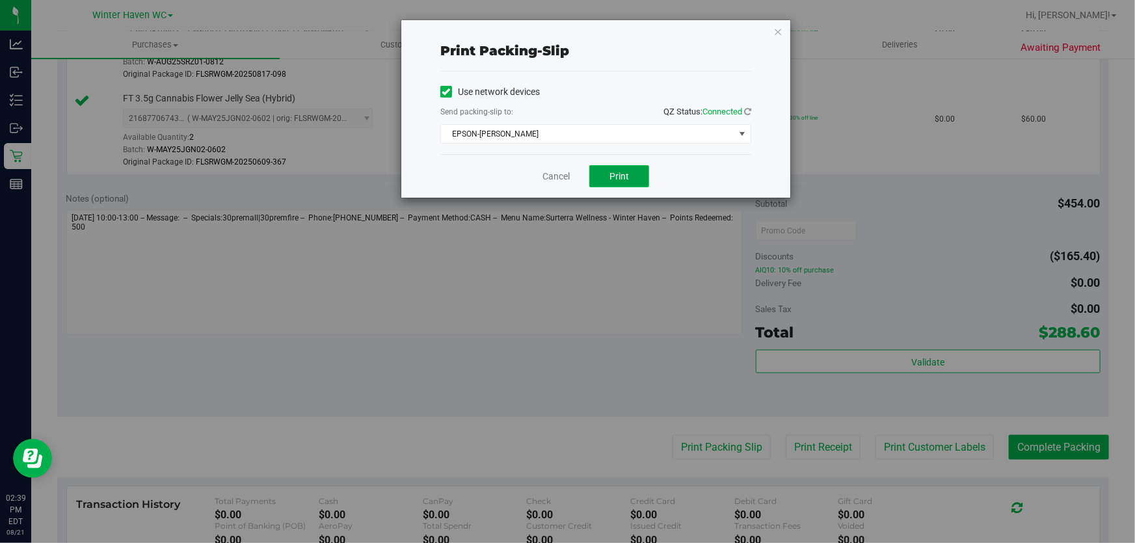
click at [562, 178] on button "Print" at bounding box center [619, 176] width 60 height 22
click at [559, 176] on link "Cancel" at bounding box center [555, 177] width 27 height 14
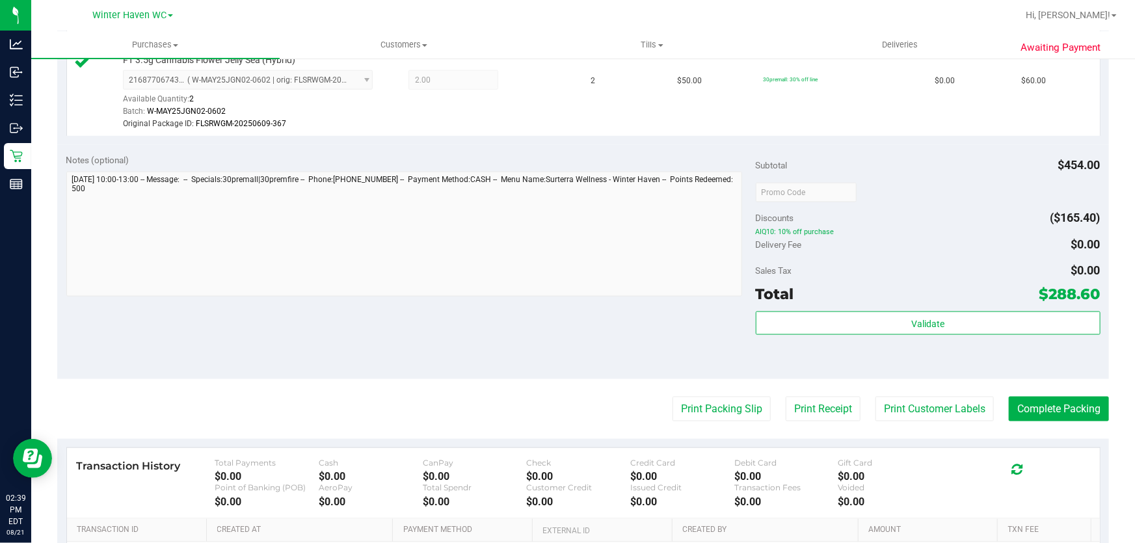
scroll to position [968, 0]
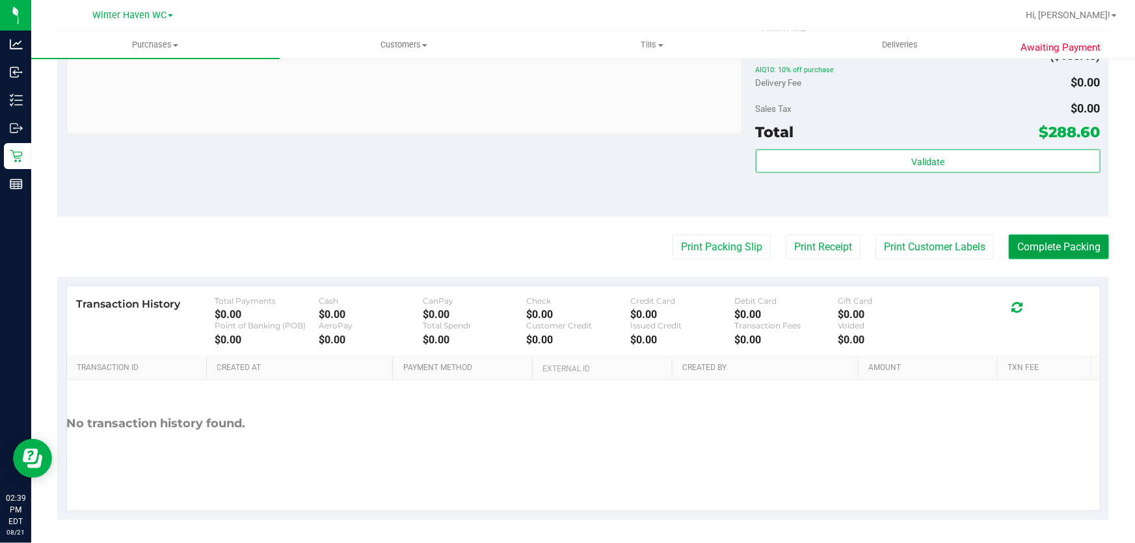
click at [562, 253] on button "Complete Packing" at bounding box center [1059, 247] width 100 height 25
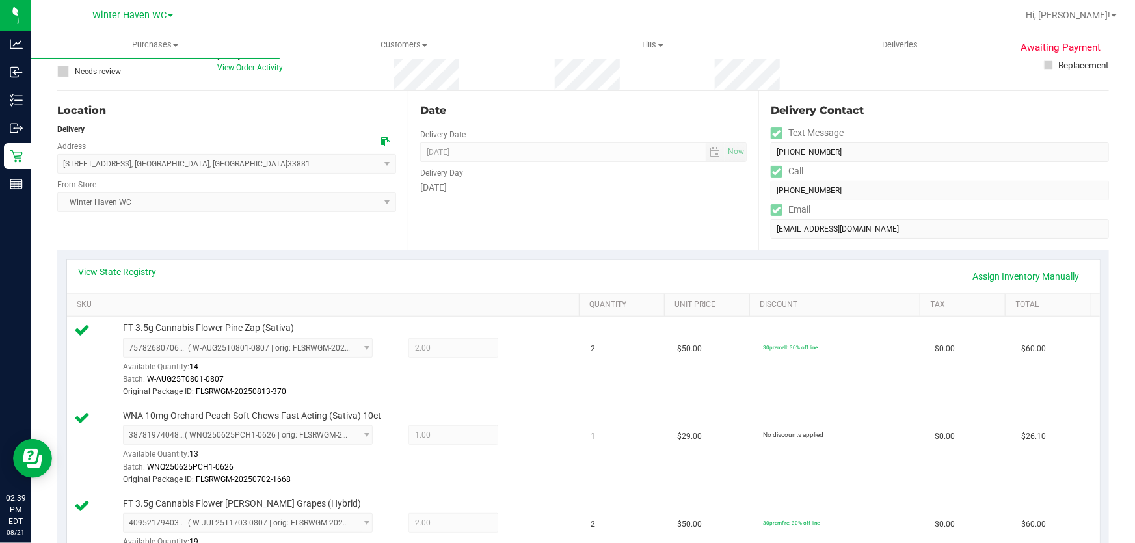
scroll to position [0, 0]
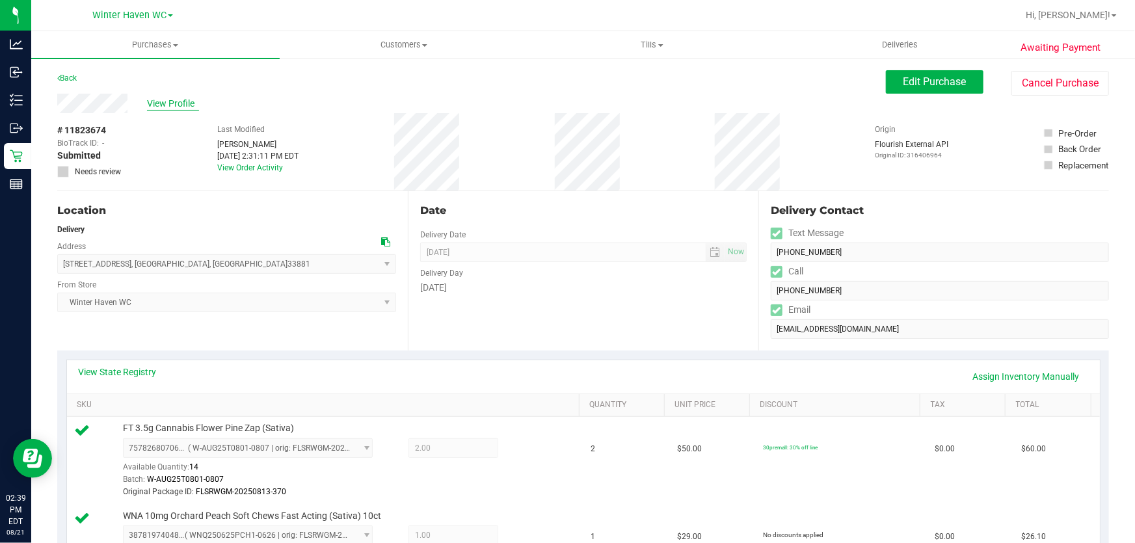
click at [193, 102] on span "View Profile" at bounding box center [173, 104] width 52 height 14
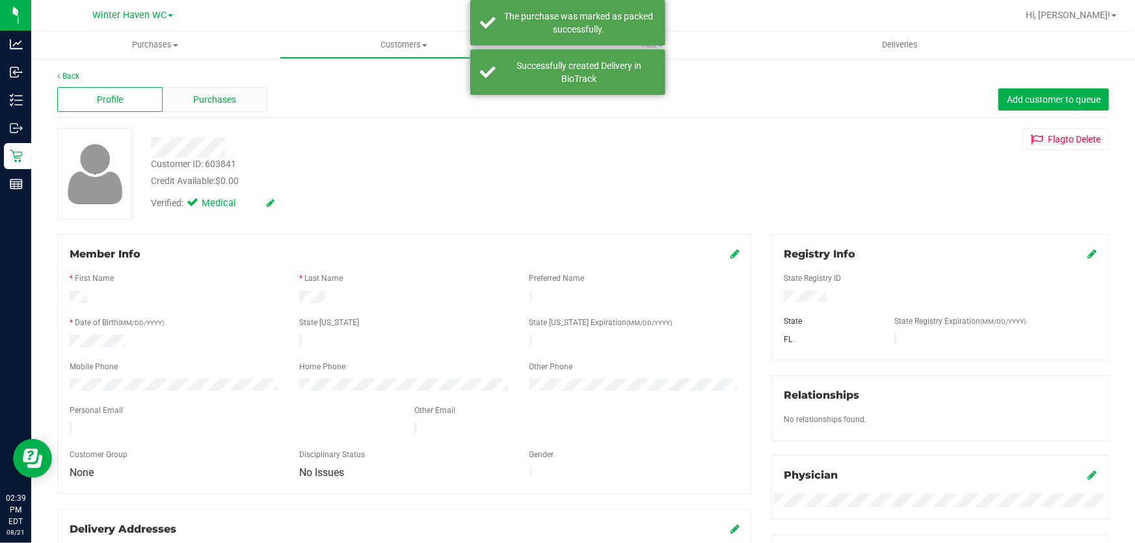
click at [241, 95] on div "Purchases" at bounding box center [215, 99] width 105 height 25
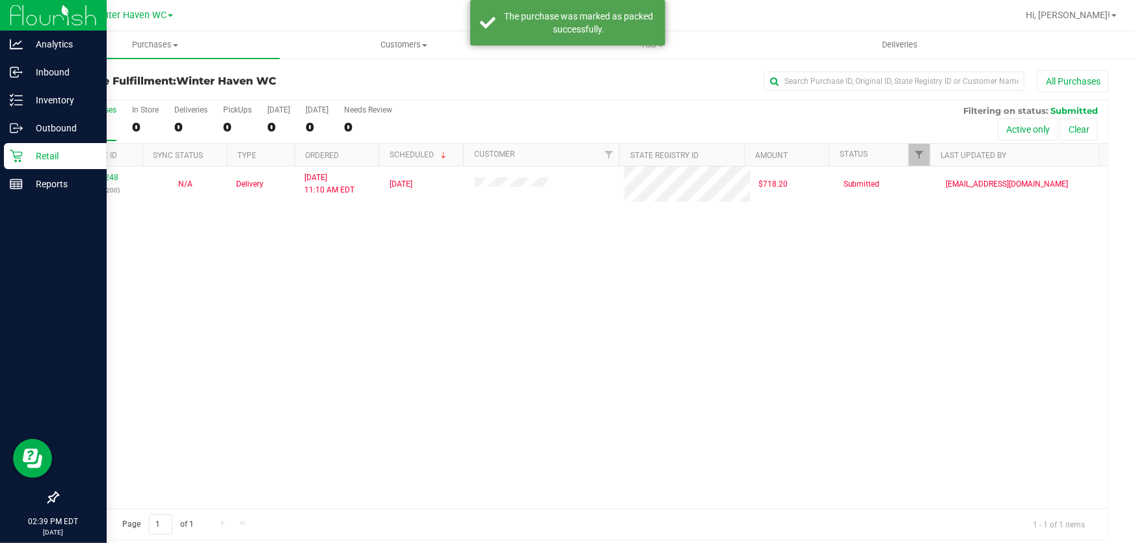
click at [24, 153] on p "Retail" at bounding box center [62, 156] width 78 height 16
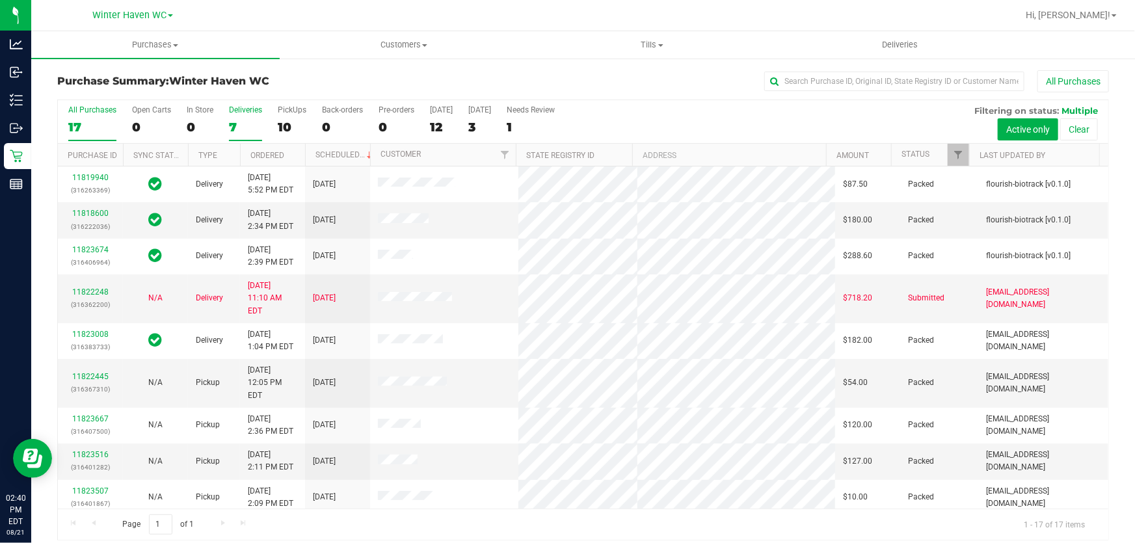
click at [238, 120] on div "7" at bounding box center [245, 127] width 33 height 15
click at [0, 0] on input "Deliveries 7" at bounding box center [0, 0] width 0 height 0
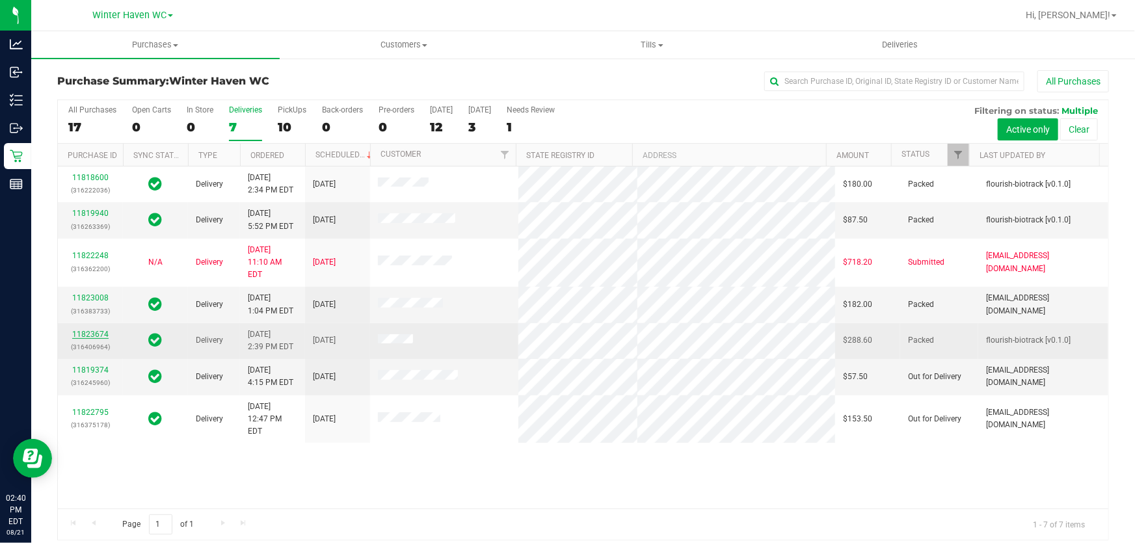
click at [92, 330] on link "11823674" at bounding box center [90, 334] width 36 height 9
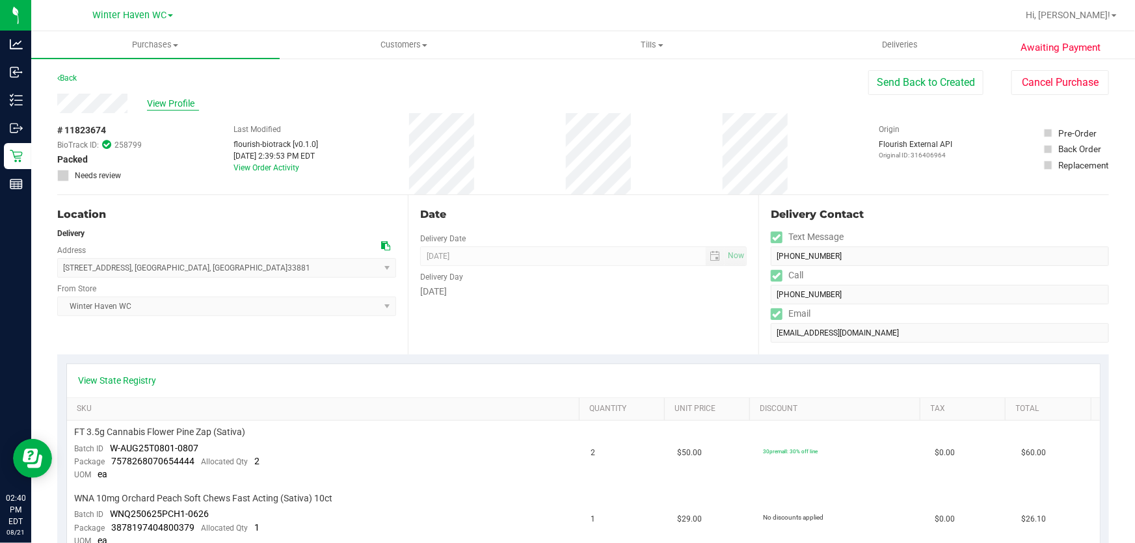
click at [180, 101] on span "View Profile" at bounding box center [173, 104] width 52 height 14
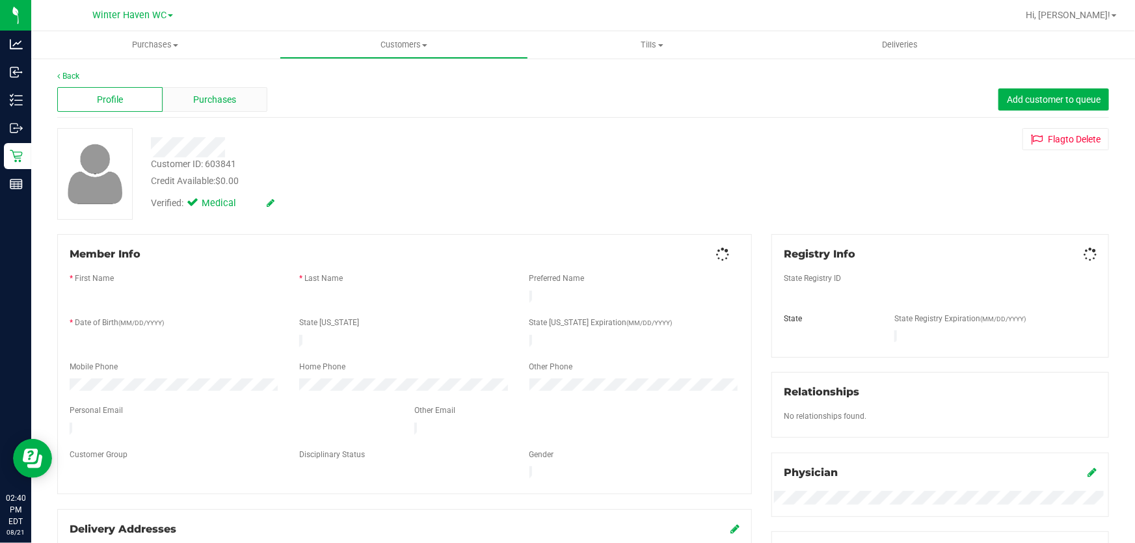
click at [215, 94] on span "Purchases" at bounding box center [215, 100] width 43 height 14
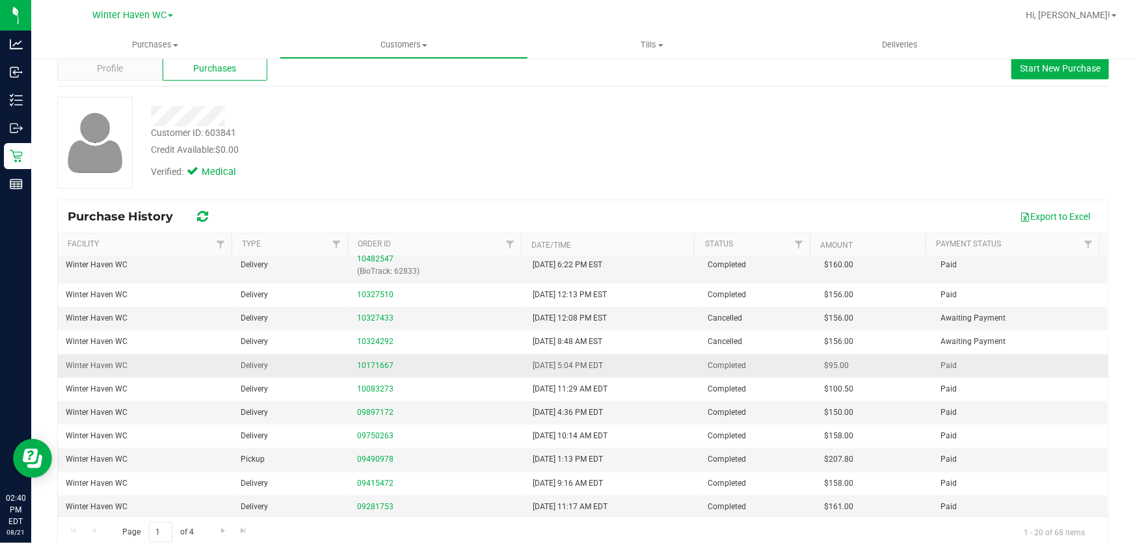
scroll to position [48, 0]
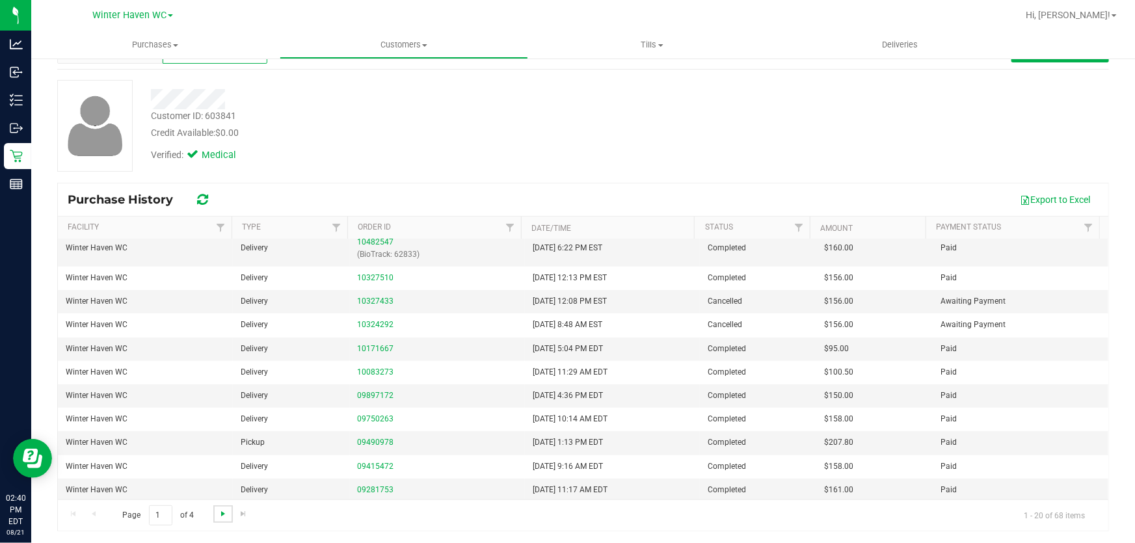
click at [222, 513] on span "Go to the next page" at bounding box center [223, 514] width 10 height 10
click at [218, 515] on span "Go to the next page" at bounding box center [223, 514] width 10 height 10
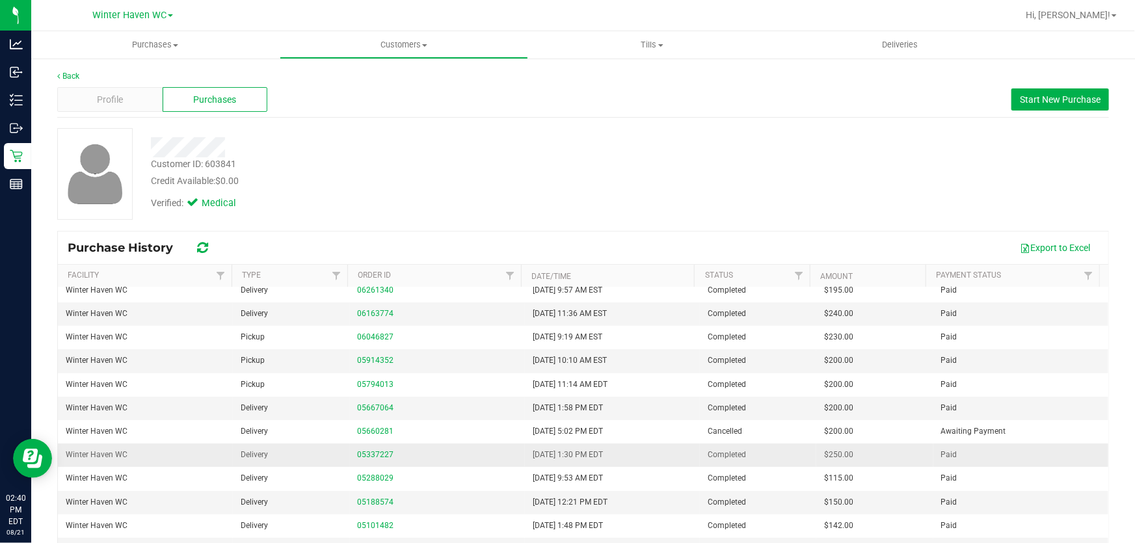
scroll to position [0, 0]
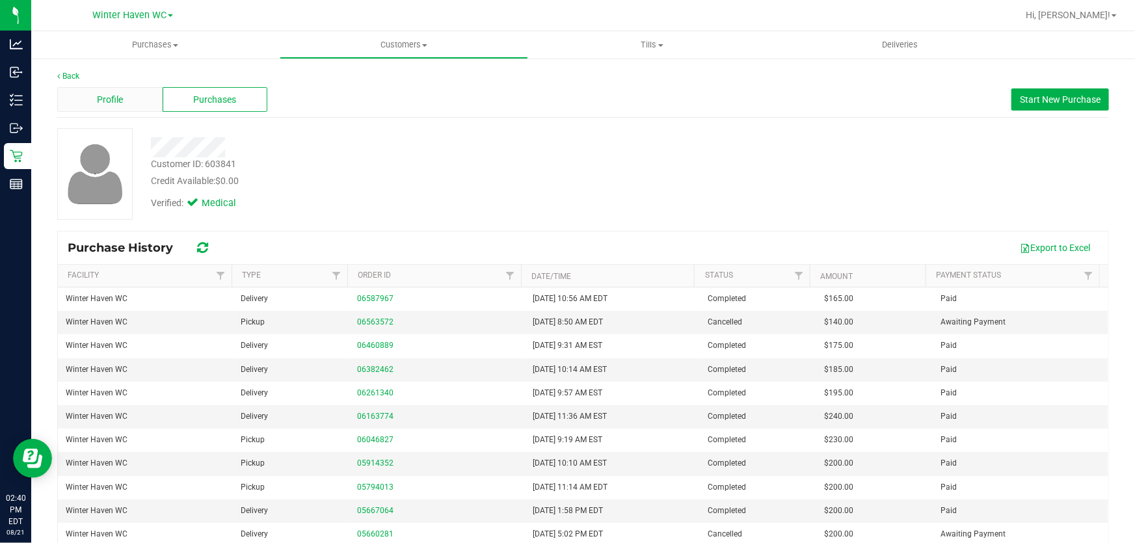
click at [129, 97] on div "Profile" at bounding box center [109, 99] width 105 height 25
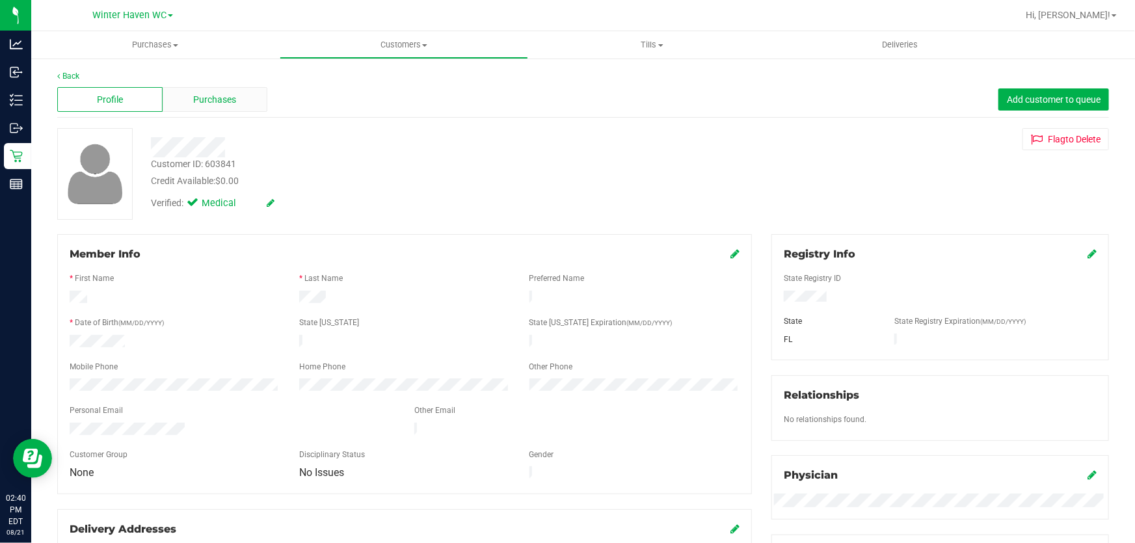
click at [251, 108] on div "Purchases" at bounding box center [215, 99] width 105 height 25
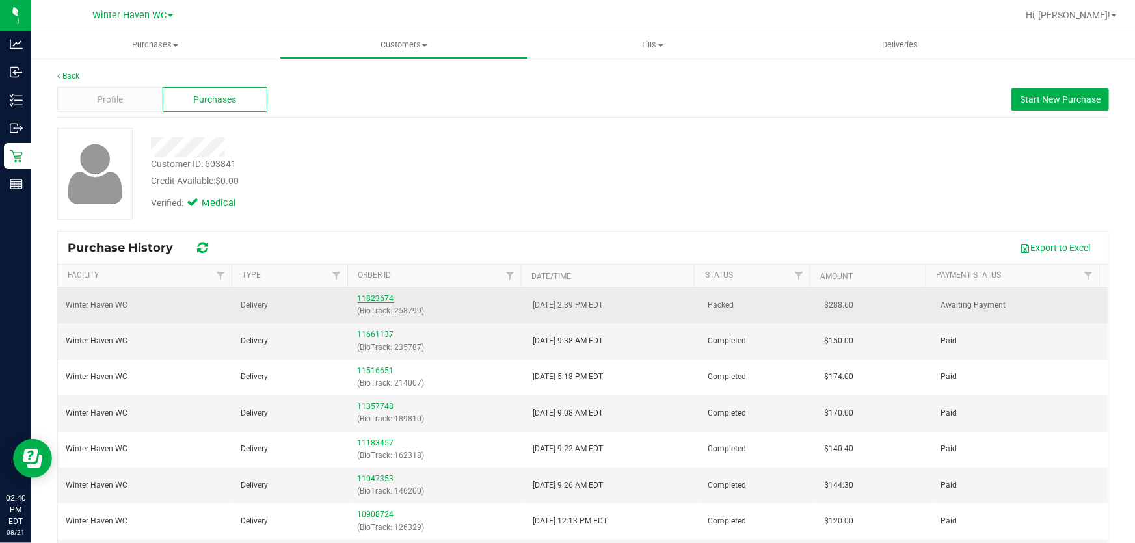
click at [367, 296] on link "11823674" at bounding box center [376, 298] width 36 height 9
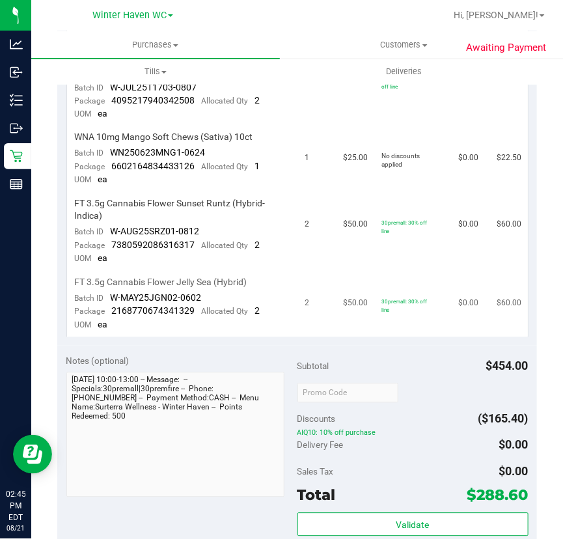
scroll to position [532, 0]
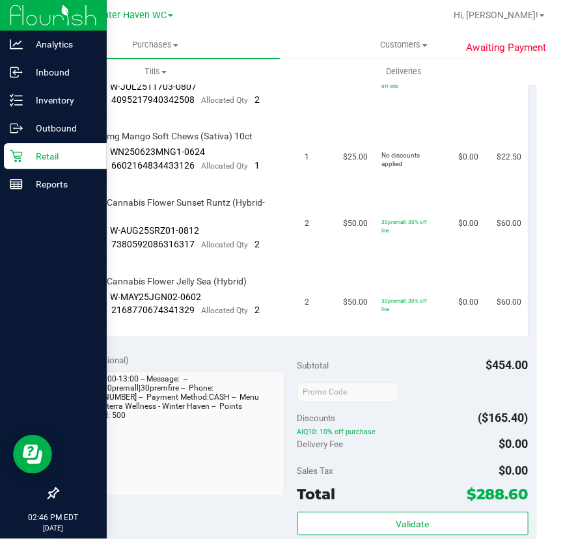
click at [23, 163] on p "Retail" at bounding box center [62, 156] width 78 height 16
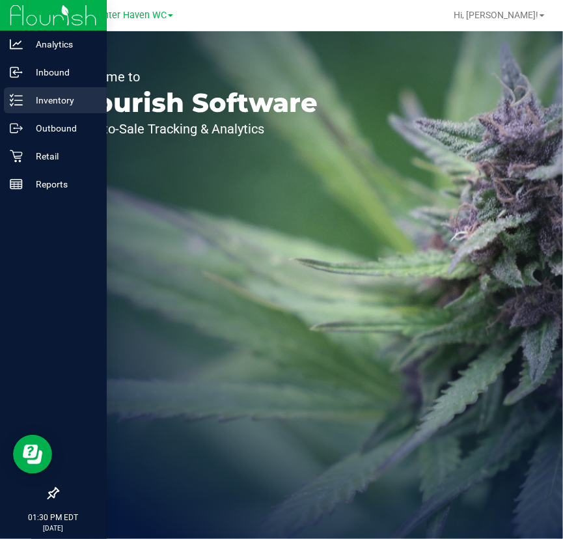
click at [42, 90] on div "Inventory" at bounding box center [55, 100] width 103 height 26
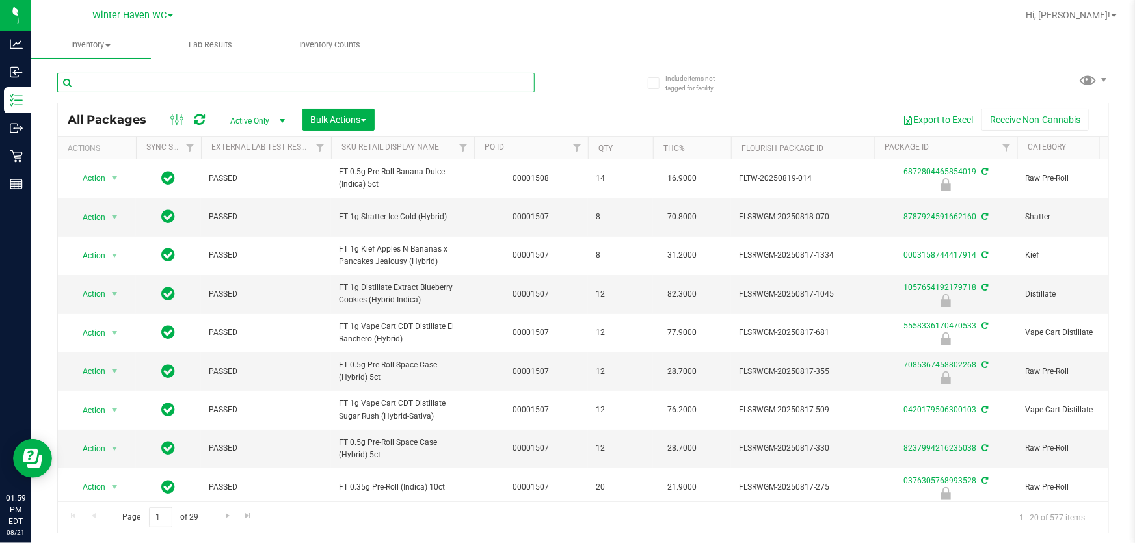
click at [163, 75] on input "text" at bounding box center [295, 83] width 477 height 20
type input "362"
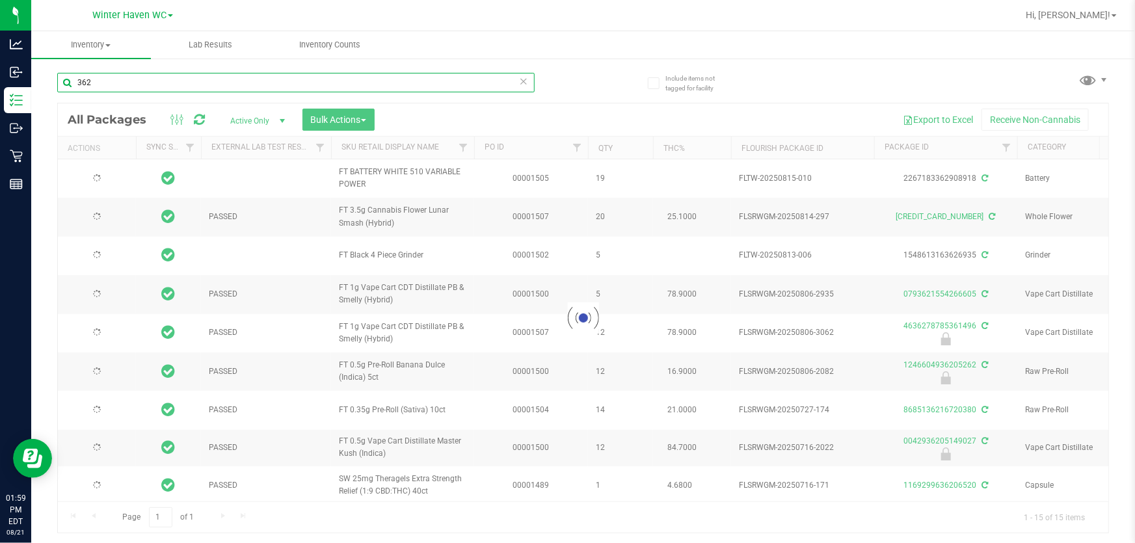
type input "2025-12-21"
type input "2025-11-24"
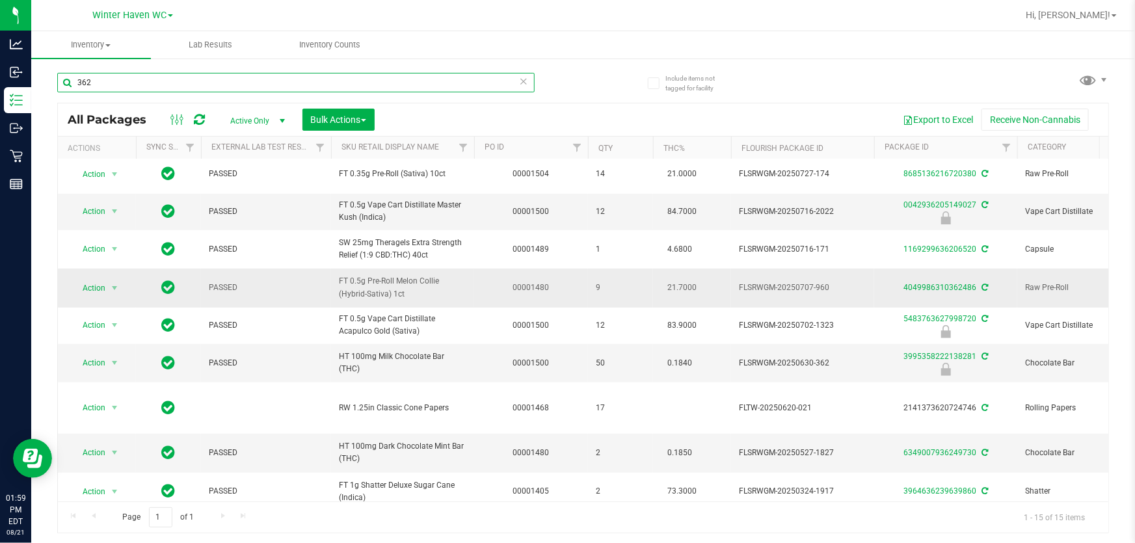
scroll to position [252, 0]
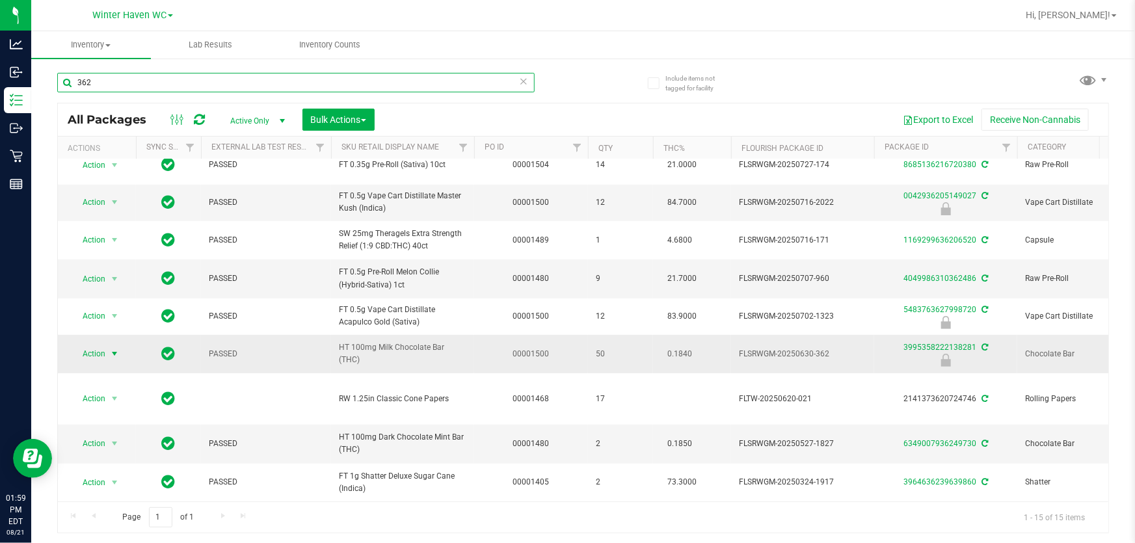
type input "362"
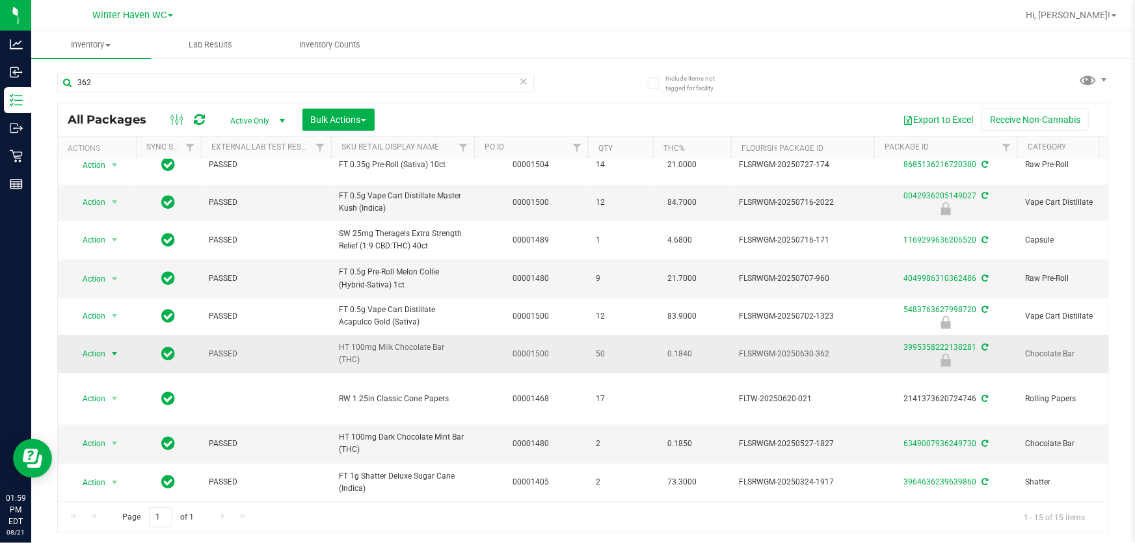
click at [118, 349] on span "select" at bounding box center [114, 354] width 10 height 10
click at [122, 507] on li "Unlock package" at bounding box center [113, 517] width 83 height 20
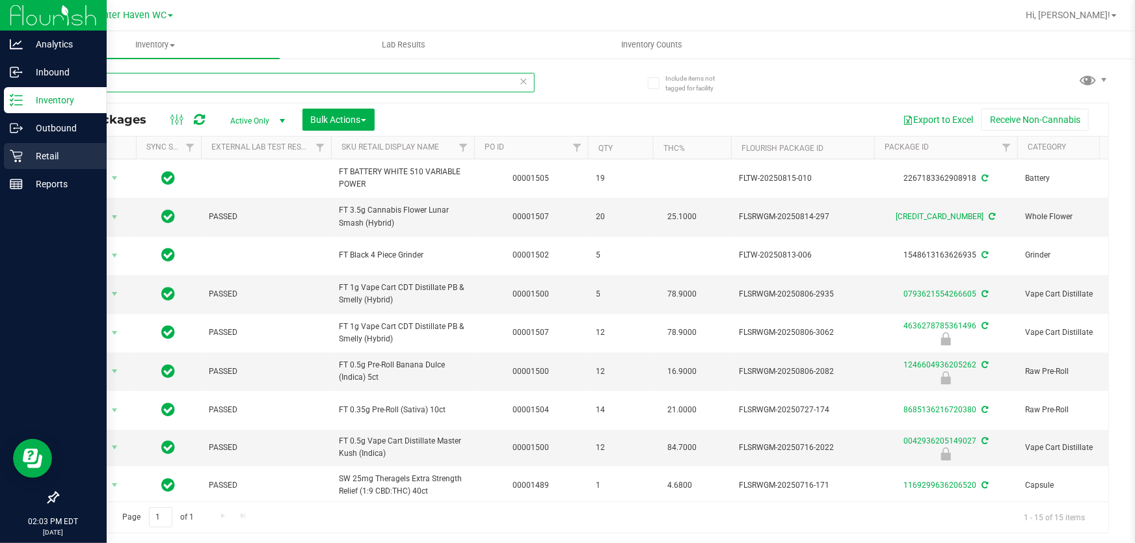
drag, startPoint x: 279, startPoint y: 77, endPoint x: 0, endPoint y: 144, distance: 286.8
click at [0, 143] on div "Analytics Inbound Inventory Outbound Retail Reports 02:03 PM EDT 08/21/2025 08/…" at bounding box center [567, 271] width 1135 height 543
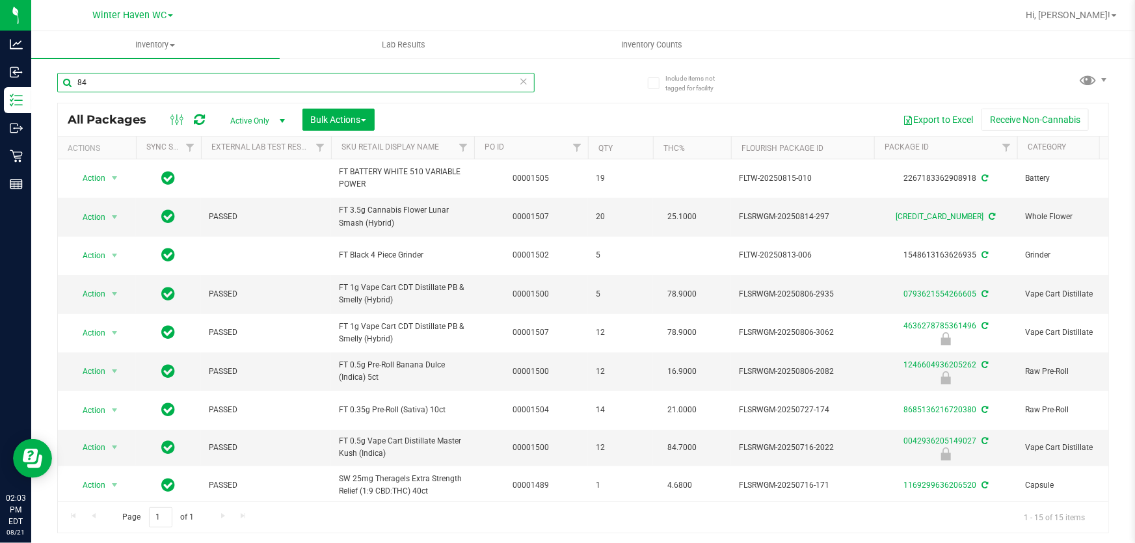
type input "843"
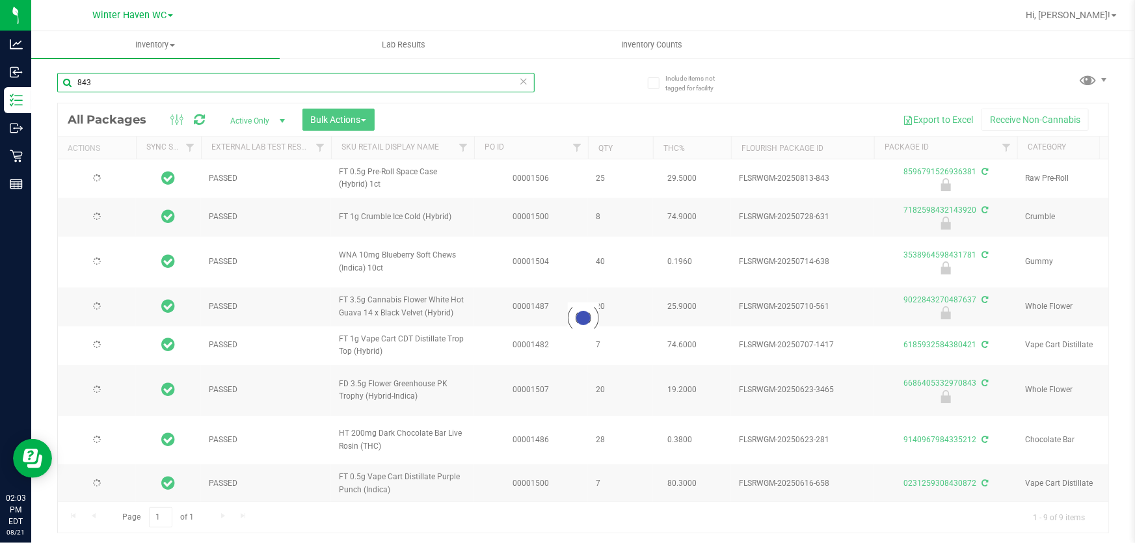
type input "2026-07-03"
type input "2025-12-23"
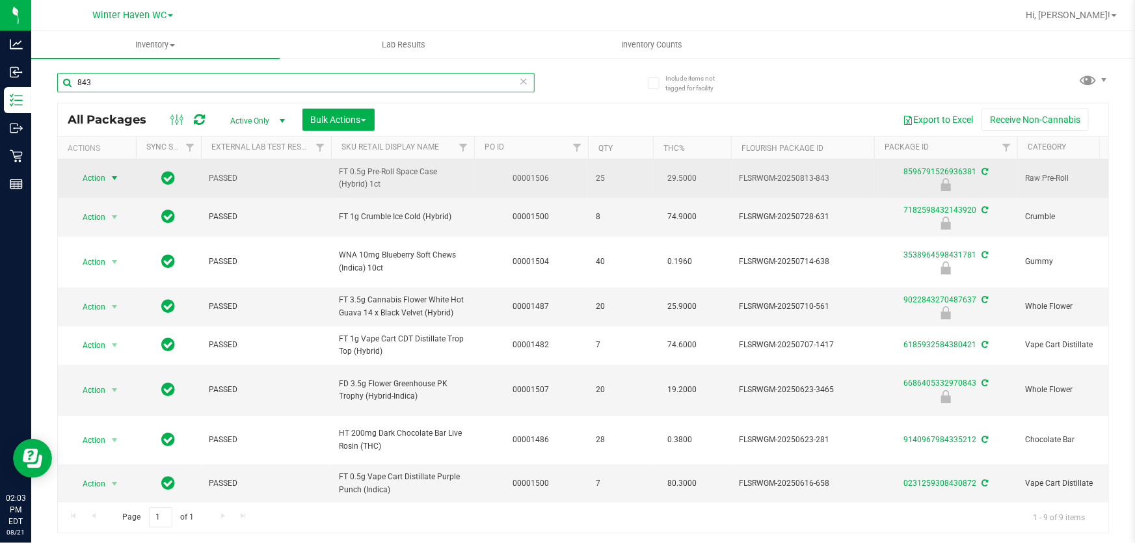
type input "843"
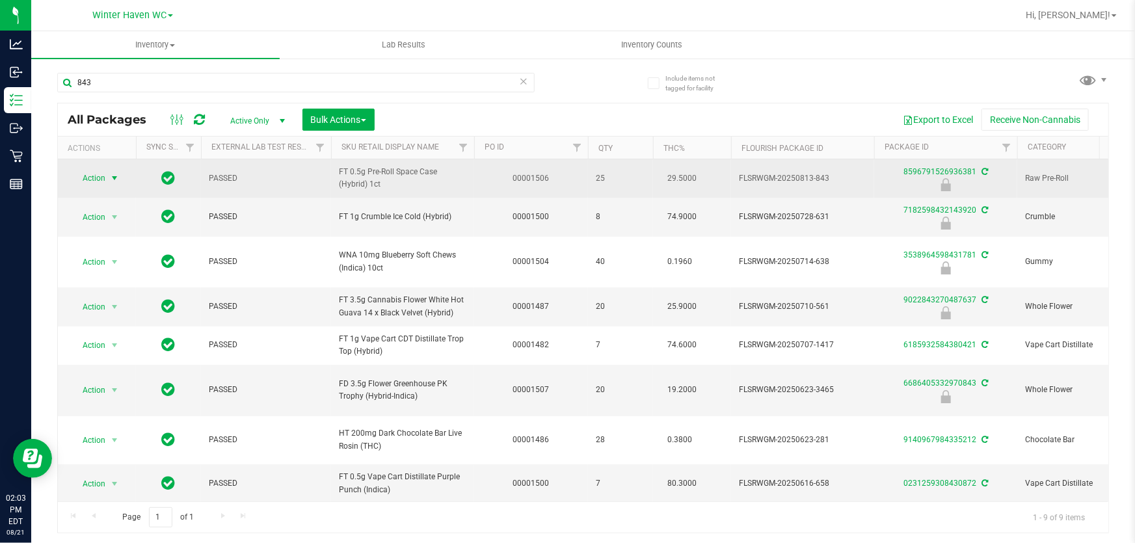
click at [78, 179] on span "Action" at bounding box center [88, 178] width 35 height 18
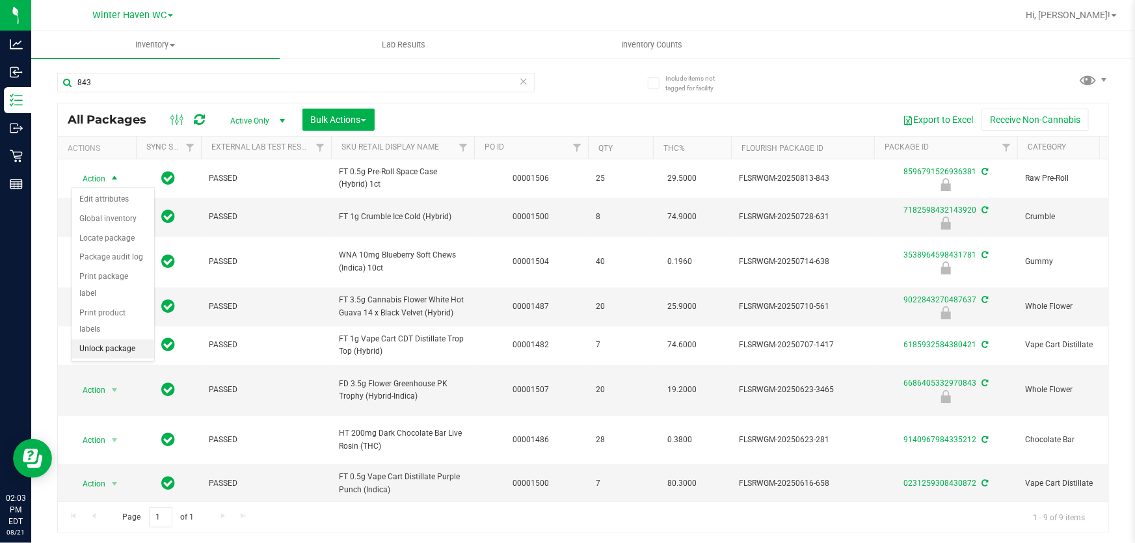
click at [115, 340] on li "Unlock package" at bounding box center [113, 350] width 83 height 20
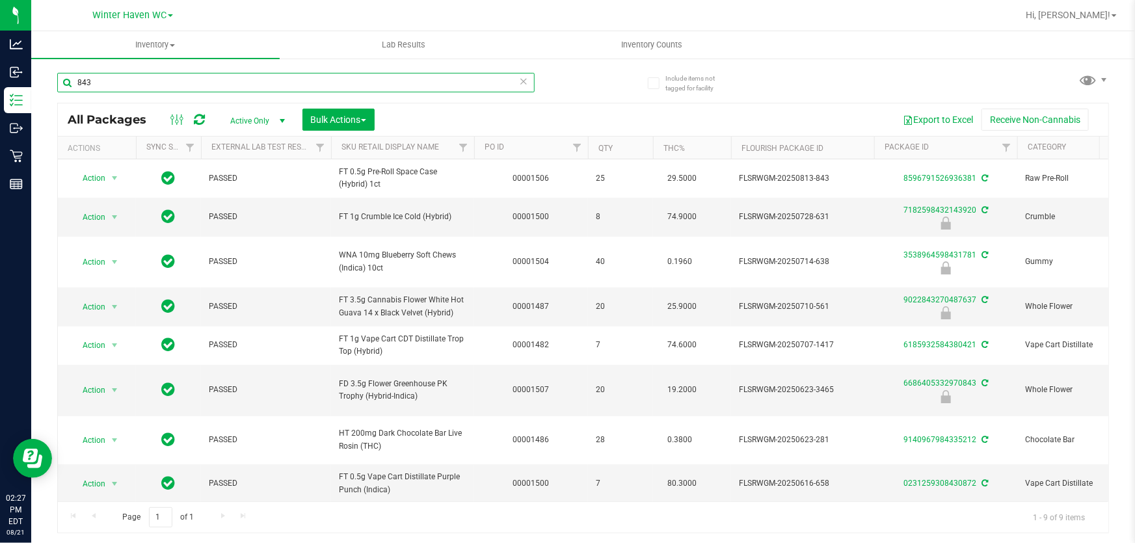
drag, startPoint x: 189, startPoint y: 83, endPoint x: 233, endPoint y: 77, distance: 44.5
click at [0, 37] on div "Analytics Inbound Inventory Outbound Retail Reports 02:27 PM EDT 08/21/2025 08/…" at bounding box center [567, 271] width 1135 height 543
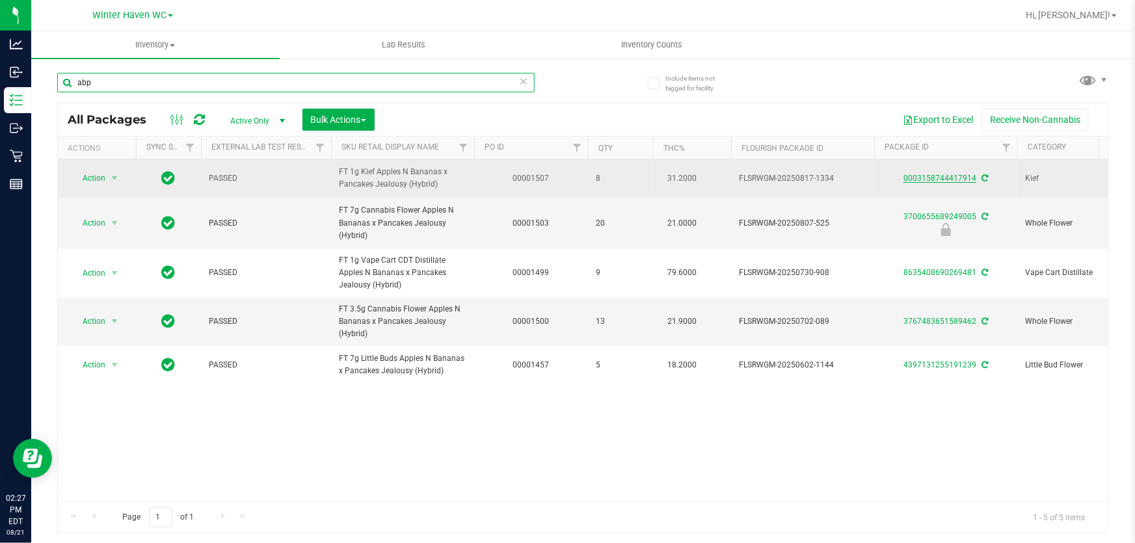
type input "abp"
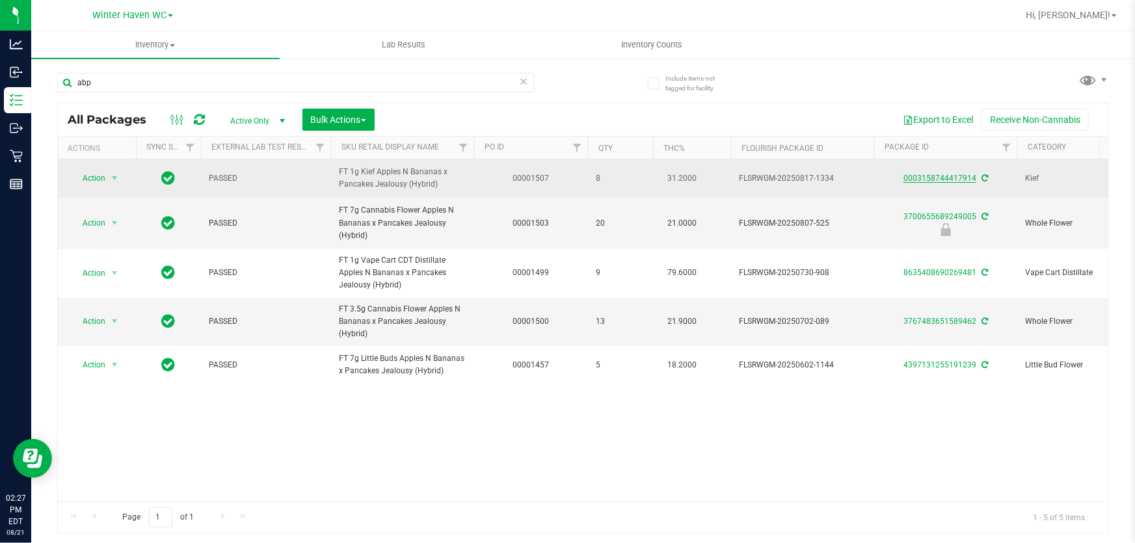
click at [562, 178] on link "0003158744417914" at bounding box center [939, 178] width 73 height 9
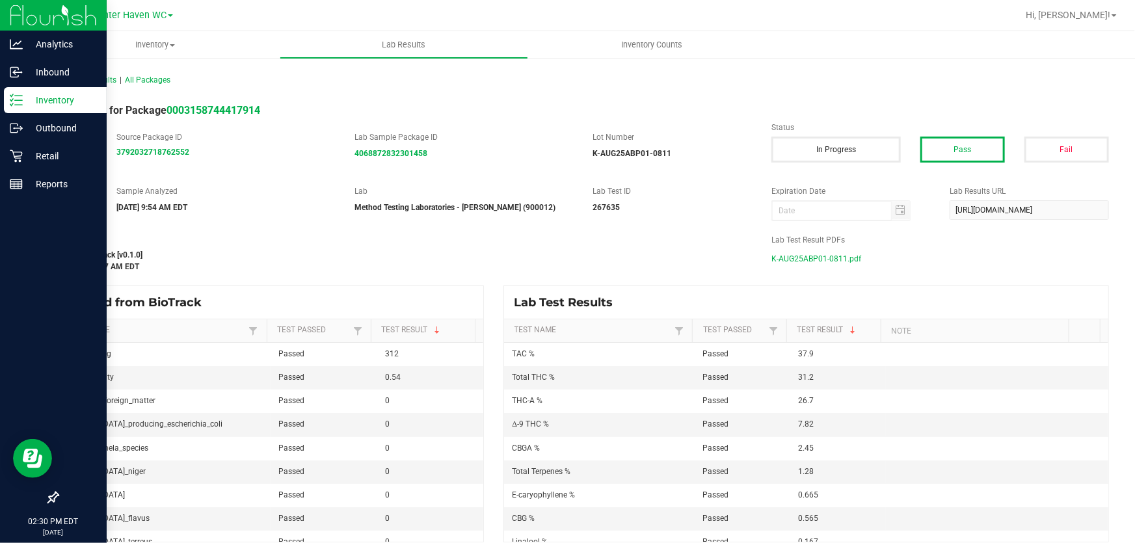
click at [26, 100] on p "Inventory" at bounding box center [62, 100] width 78 height 16
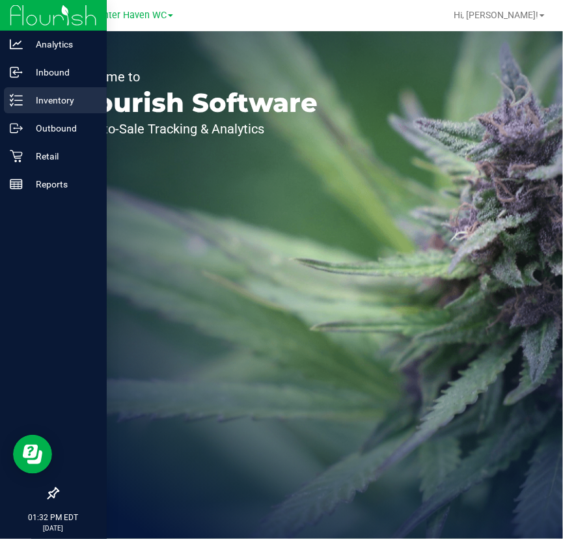
click at [12, 96] on icon at bounding box center [16, 100] width 13 height 13
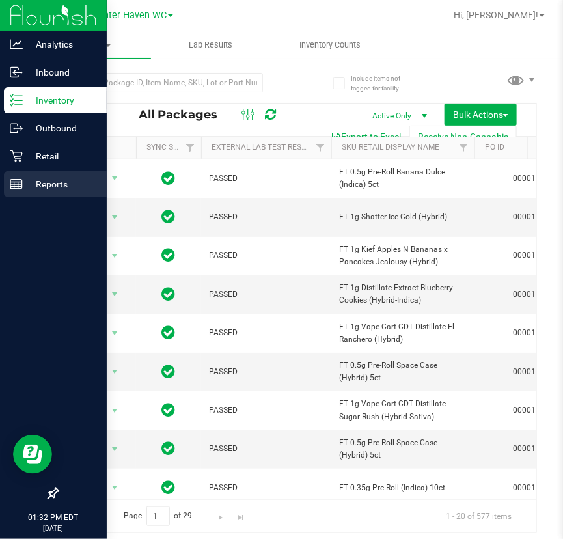
click at [8, 185] on div "Reports" at bounding box center [55, 184] width 103 height 26
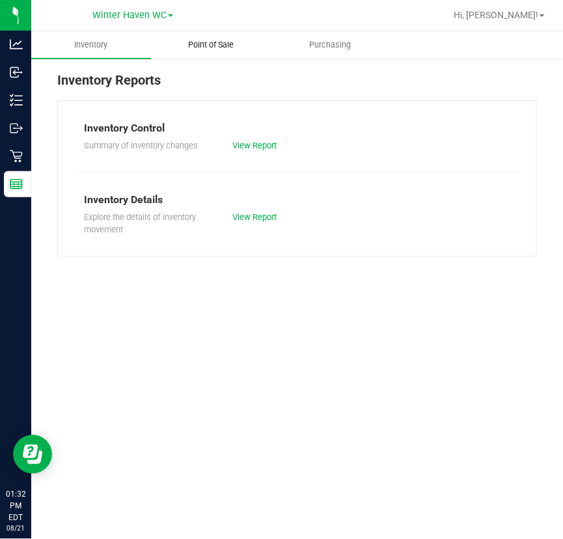
click at [205, 43] on span "Point of Sale" at bounding box center [210, 45] width 81 height 12
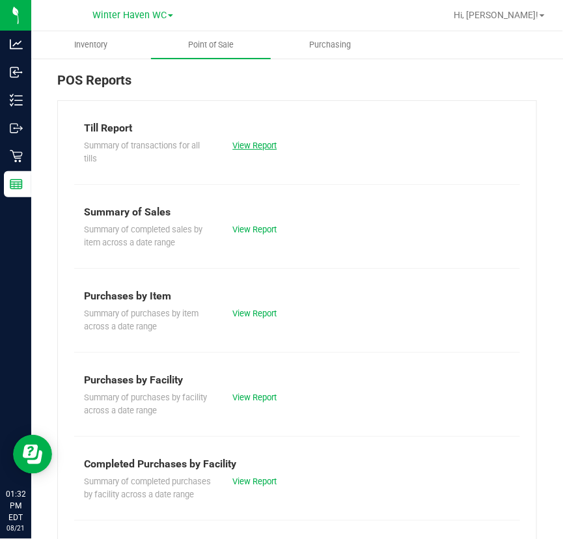
click at [250, 146] on link "View Report" at bounding box center [254, 145] width 44 height 10
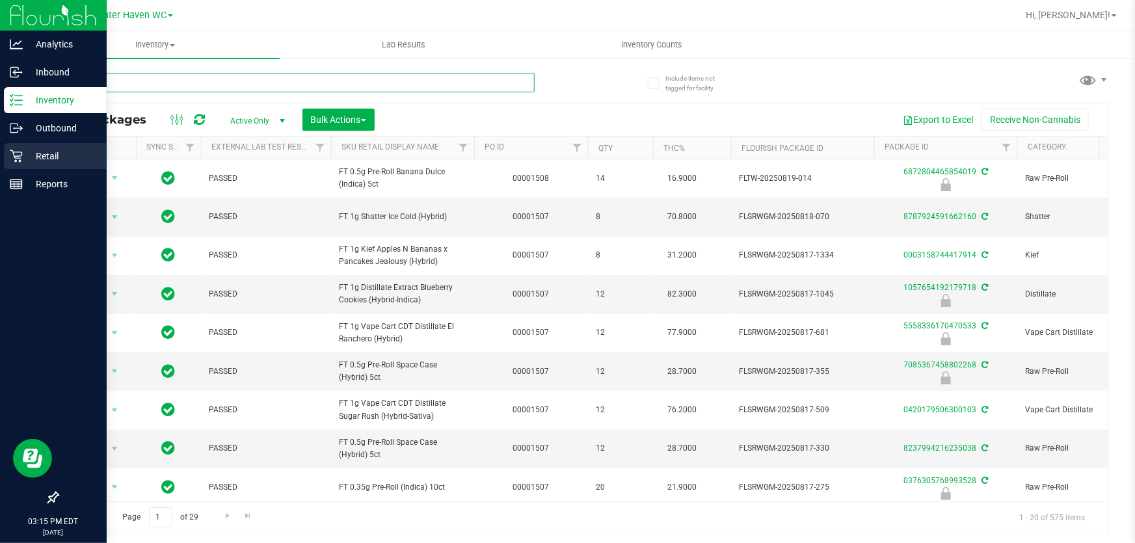
drag, startPoint x: 295, startPoint y: 86, endPoint x: 0, endPoint y: 157, distance: 303.8
click at [0, 151] on div "Analytics Inbound Inventory Outbound Retail Reports 03:15 PM EDT 08/21/2025 08/…" at bounding box center [567, 271] width 1135 height 543
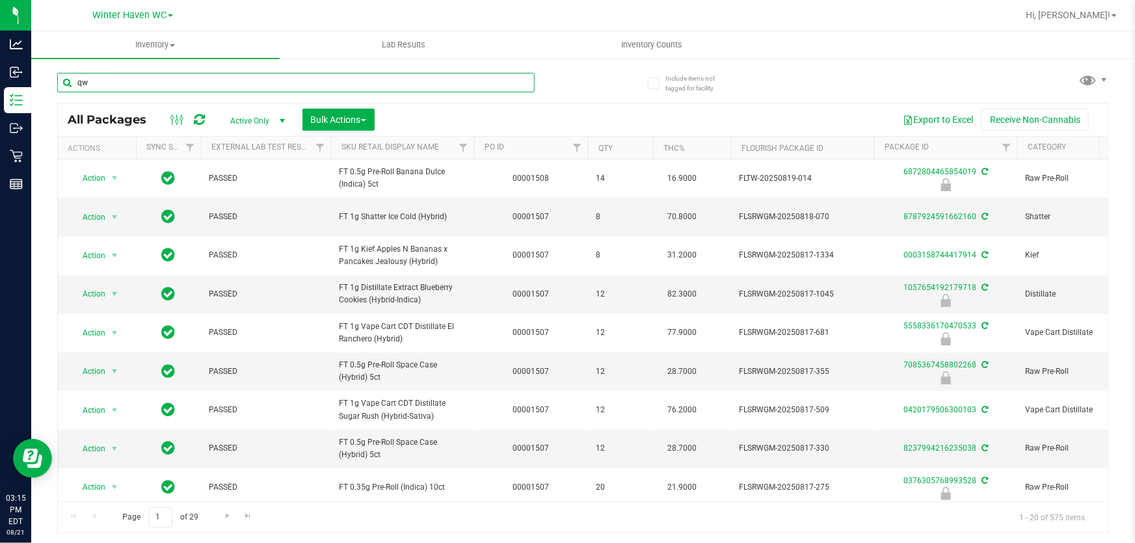
type input "q"
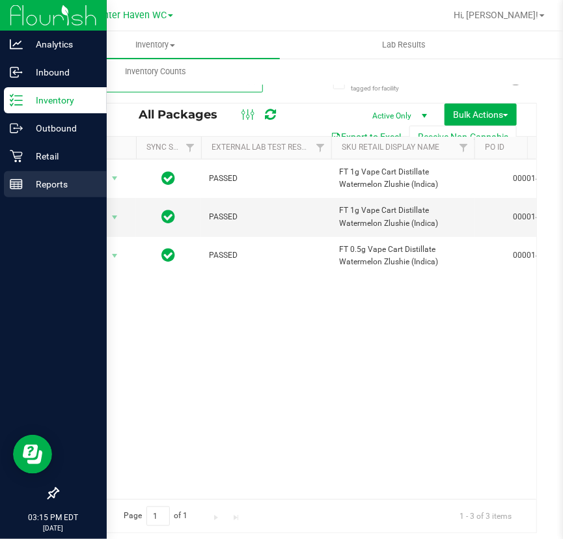
type input "wzl"
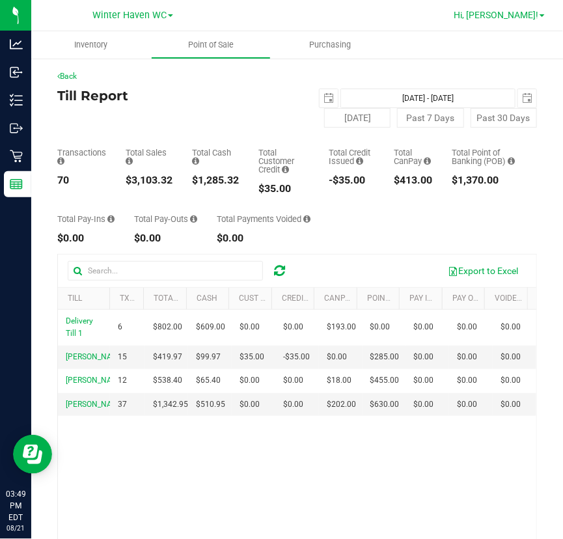
click at [520, 14] on span "Hi, [PERSON_NAME]!" at bounding box center [495, 15] width 85 height 10
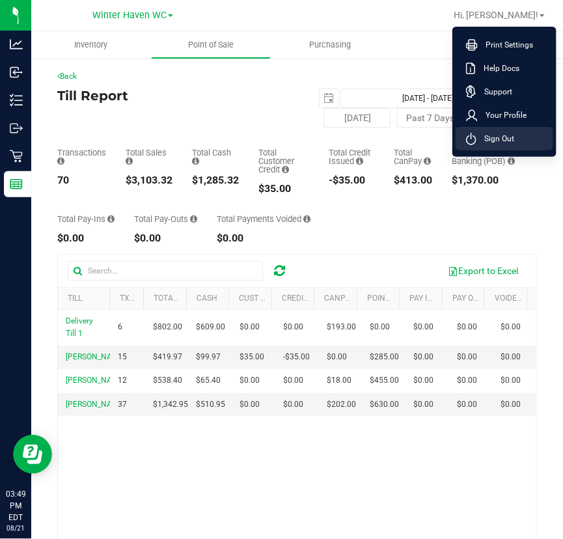
click at [493, 137] on span "Sign Out" at bounding box center [495, 138] width 38 height 13
